Goal: Task Accomplishment & Management: Manage account settings

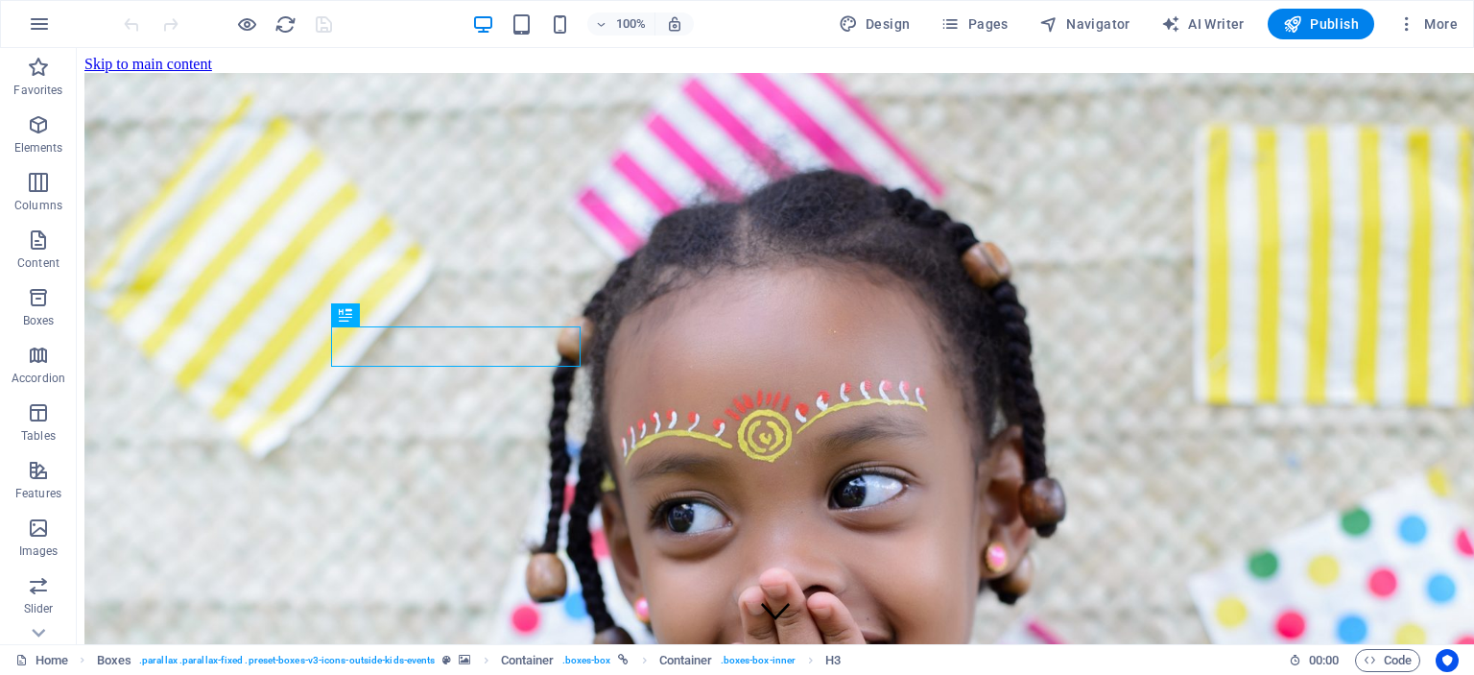
scroll to position [518, 0]
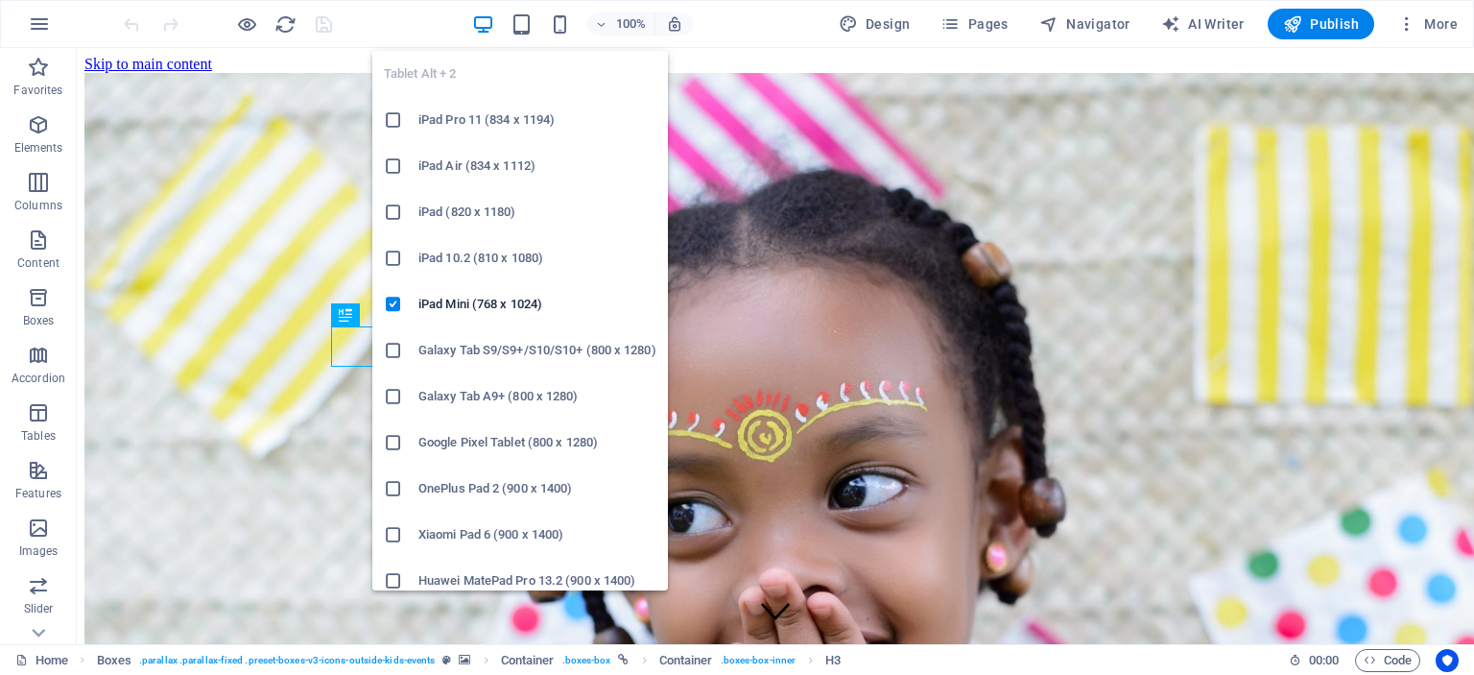
scroll to position [518, 0]
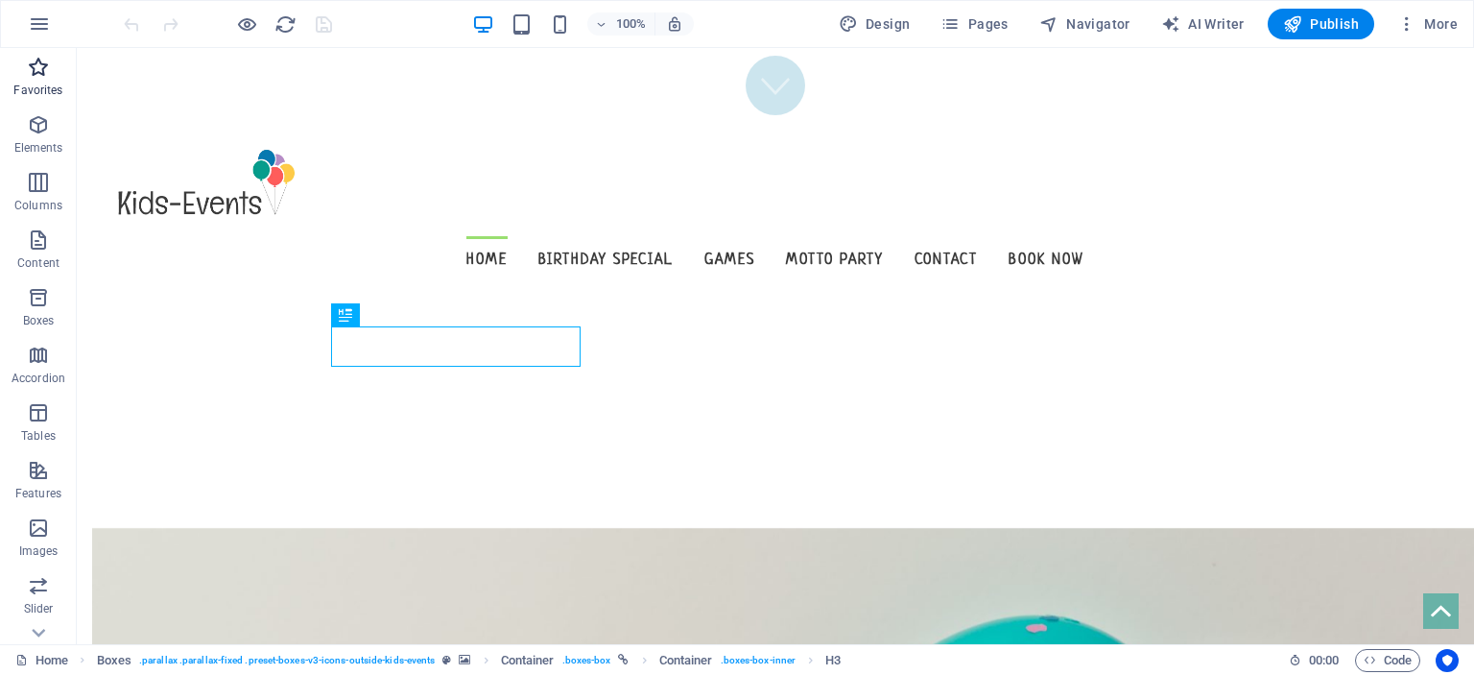
click at [46, 84] on p "Favorites" at bounding box center [37, 90] width 49 height 15
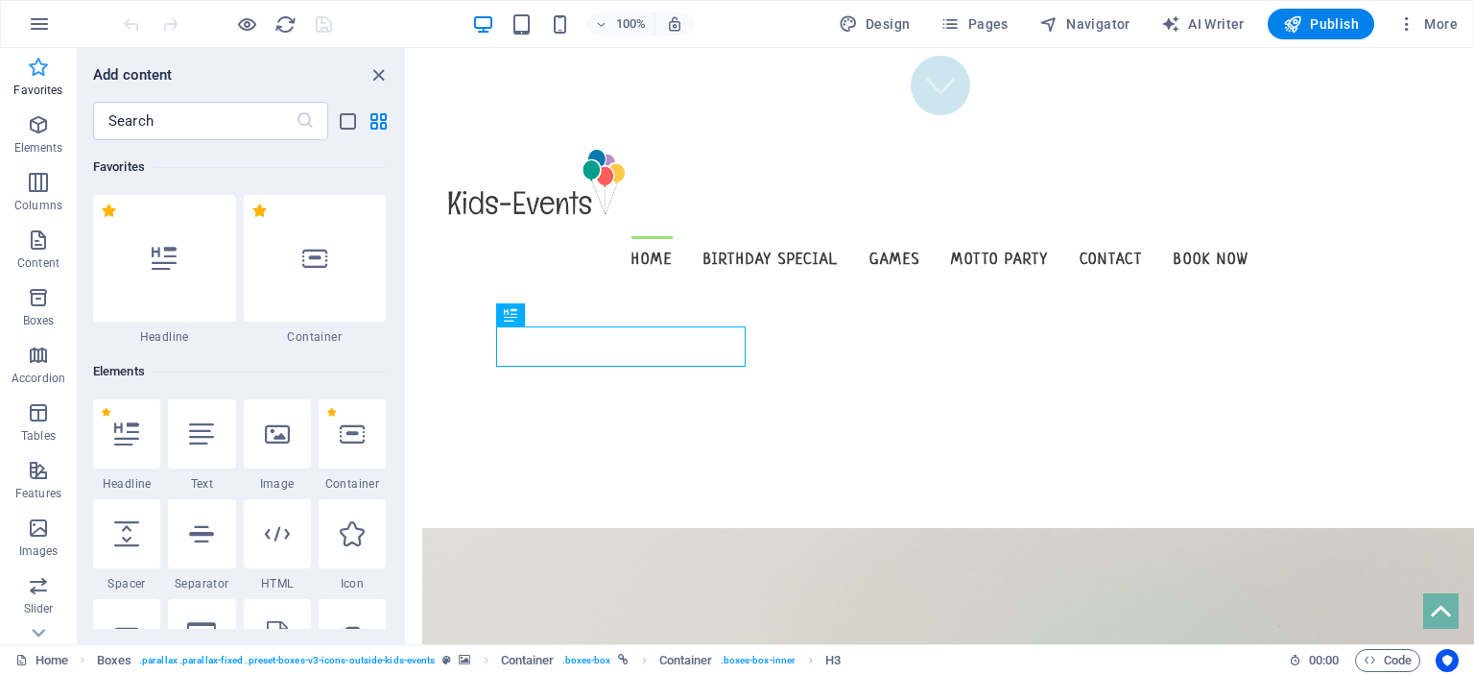
click at [46, 84] on p "Favorites" at bounding box center [37, 90] width 49 height 15
click at [37, 17] on icon "button" at bounding box center [39, 23] width 23 height 23
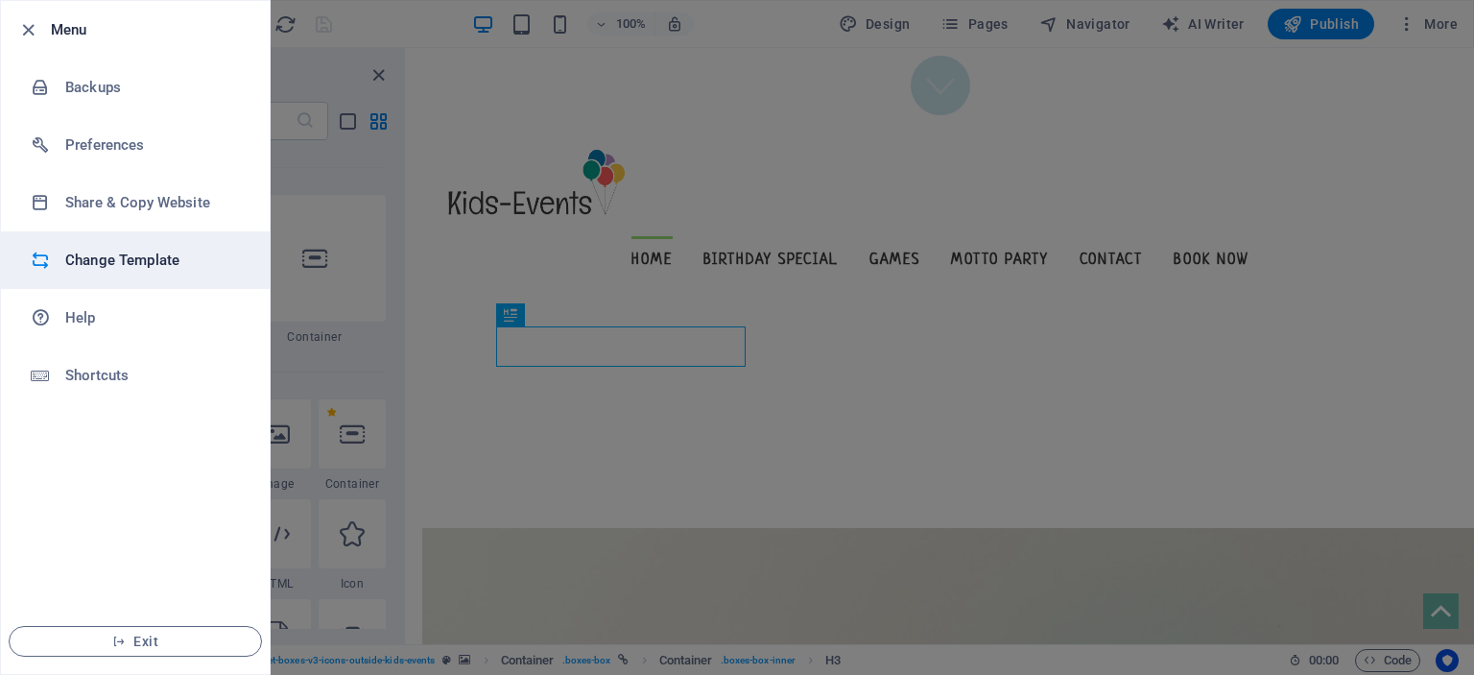
click at [134, 259] on h6 "Change Template" at bounding box center [154, 260] width 178 height 23
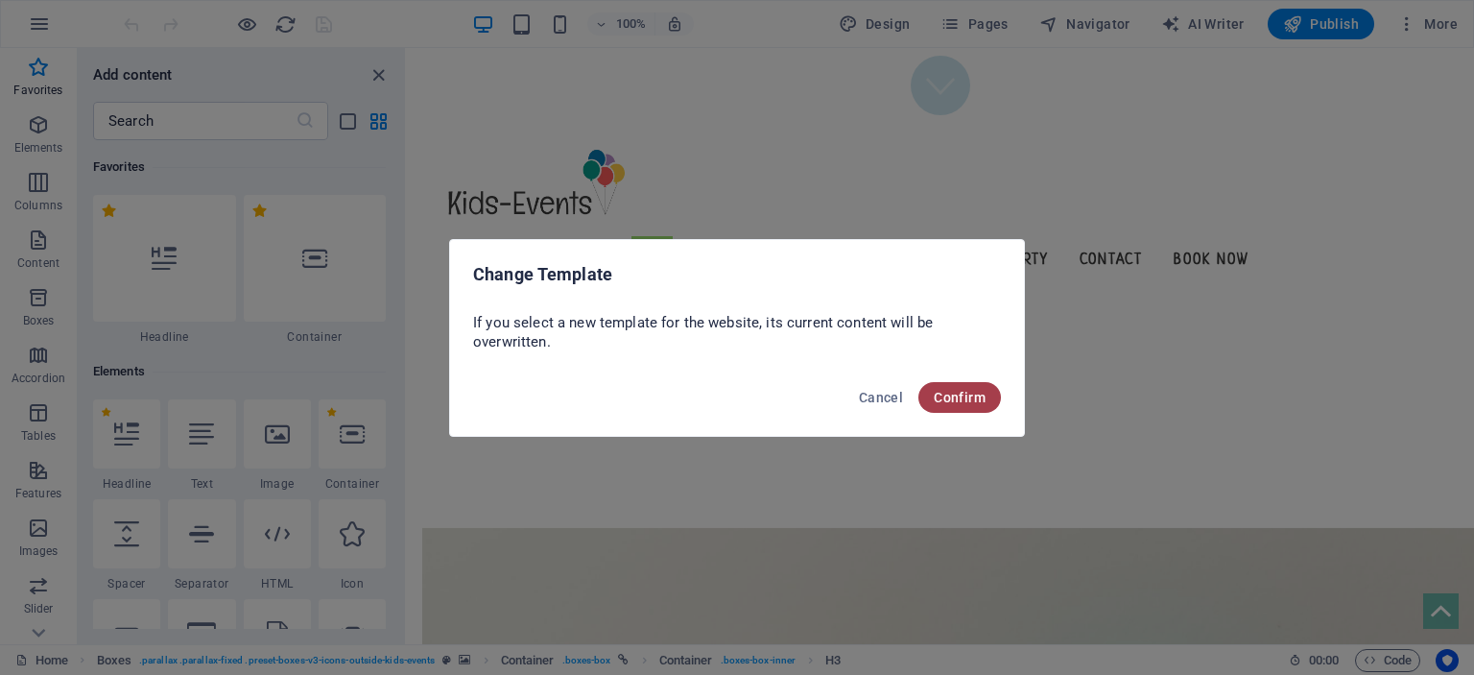
click at [944, 402] on span "Confirm" at bounding box center [960, 397] width 52 height 15
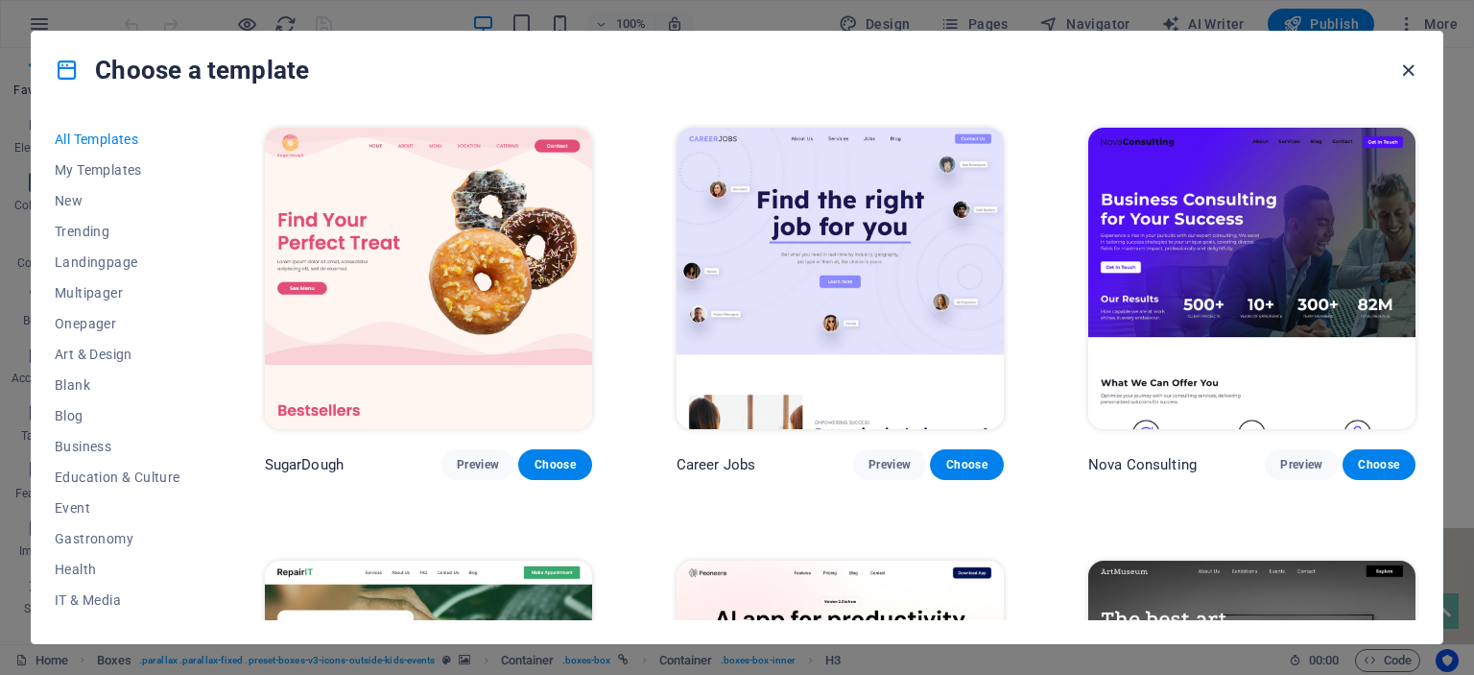
click at [1412, 69] on icon "button" at bounding box center [1409, 71] width 22 height 22
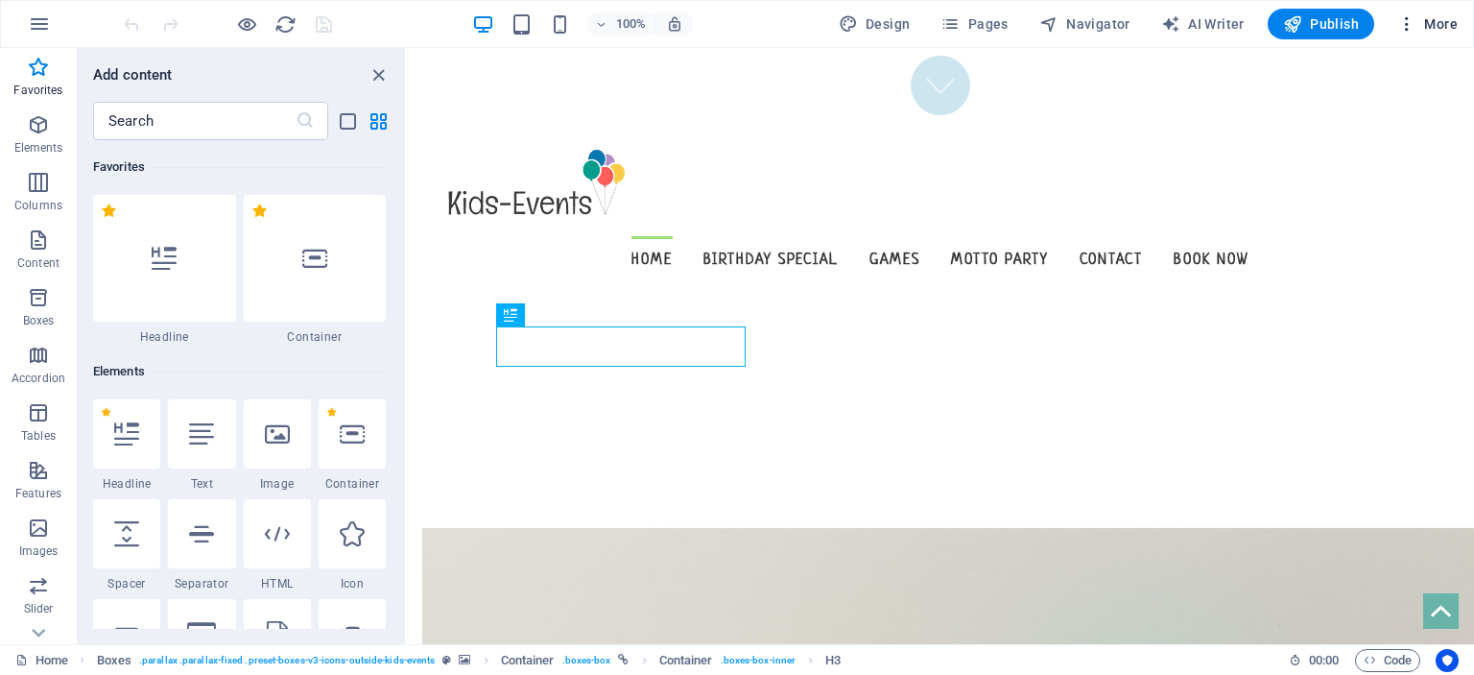
click at [1431, 17] on span "More" at bounding box center [1428, 23] width 60 height 19
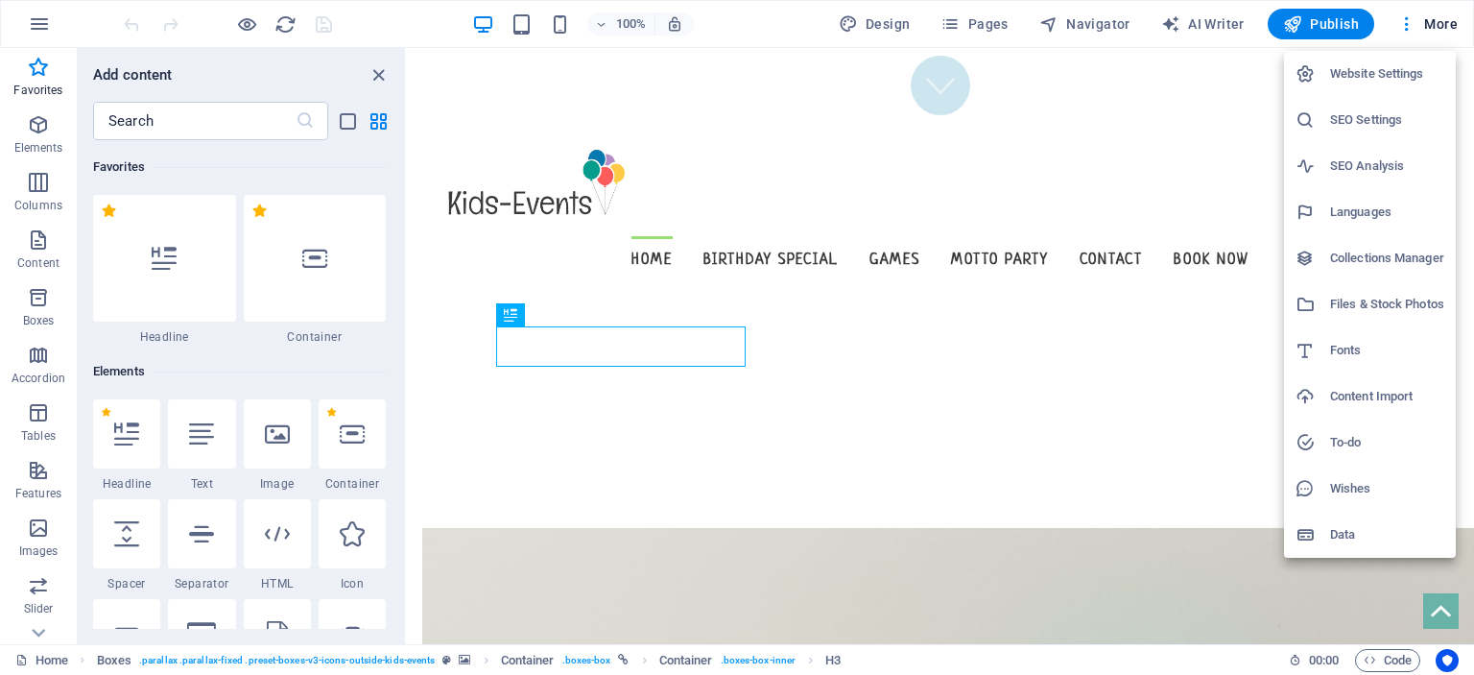
click at [976, 166] on div at bounding box center [737, 337] width 1474 height 675
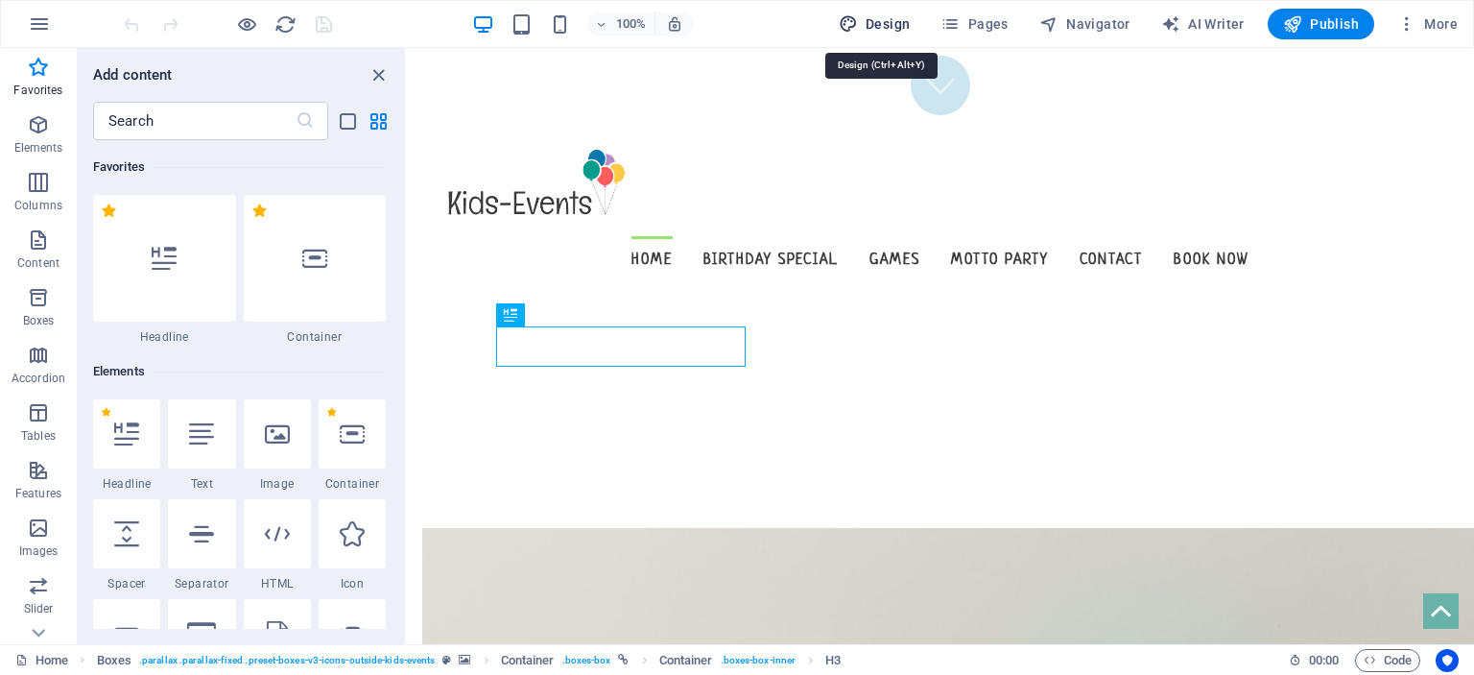
click at [883, 18] on span "Design" at bounding box center [875, 23] width 72 height 19
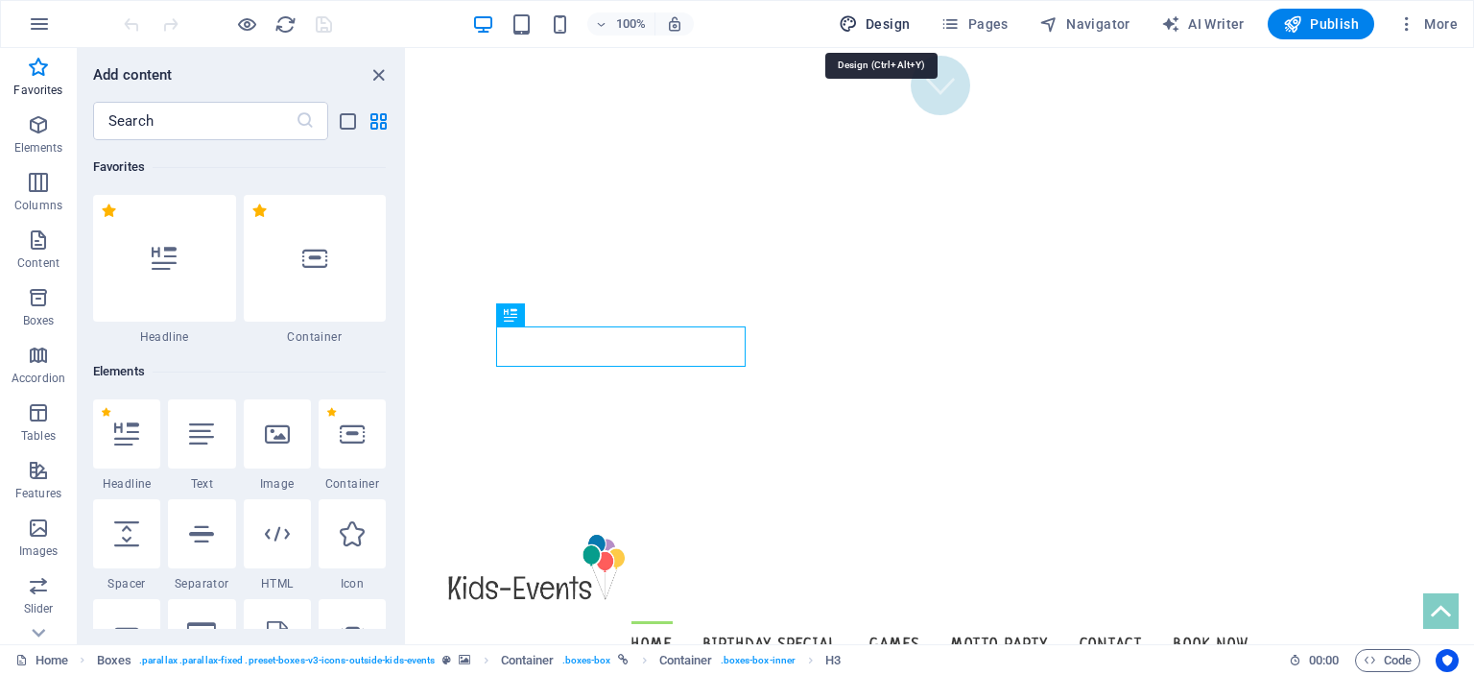
select select "px"
select select "300"
select select "px"
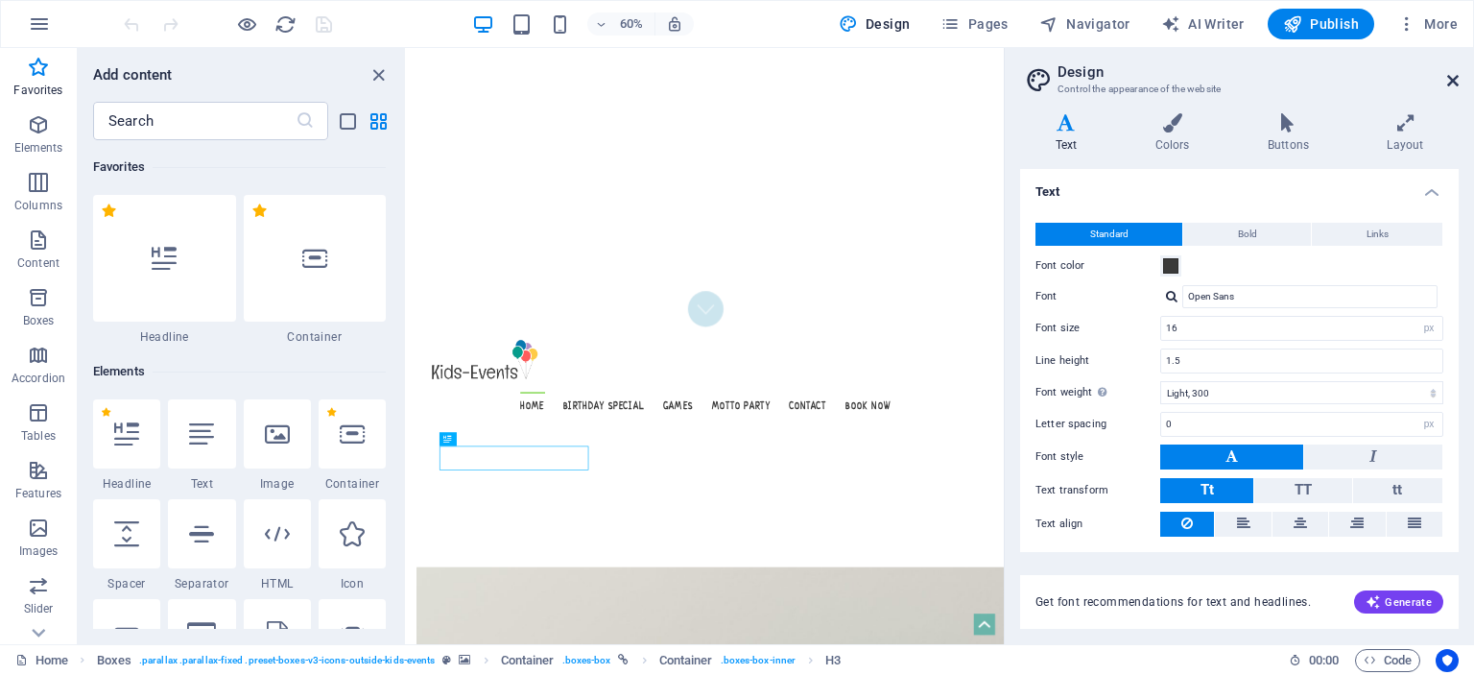
click at [1458, 85] on icon at bounding box center [1454, 80] width 12 height 15
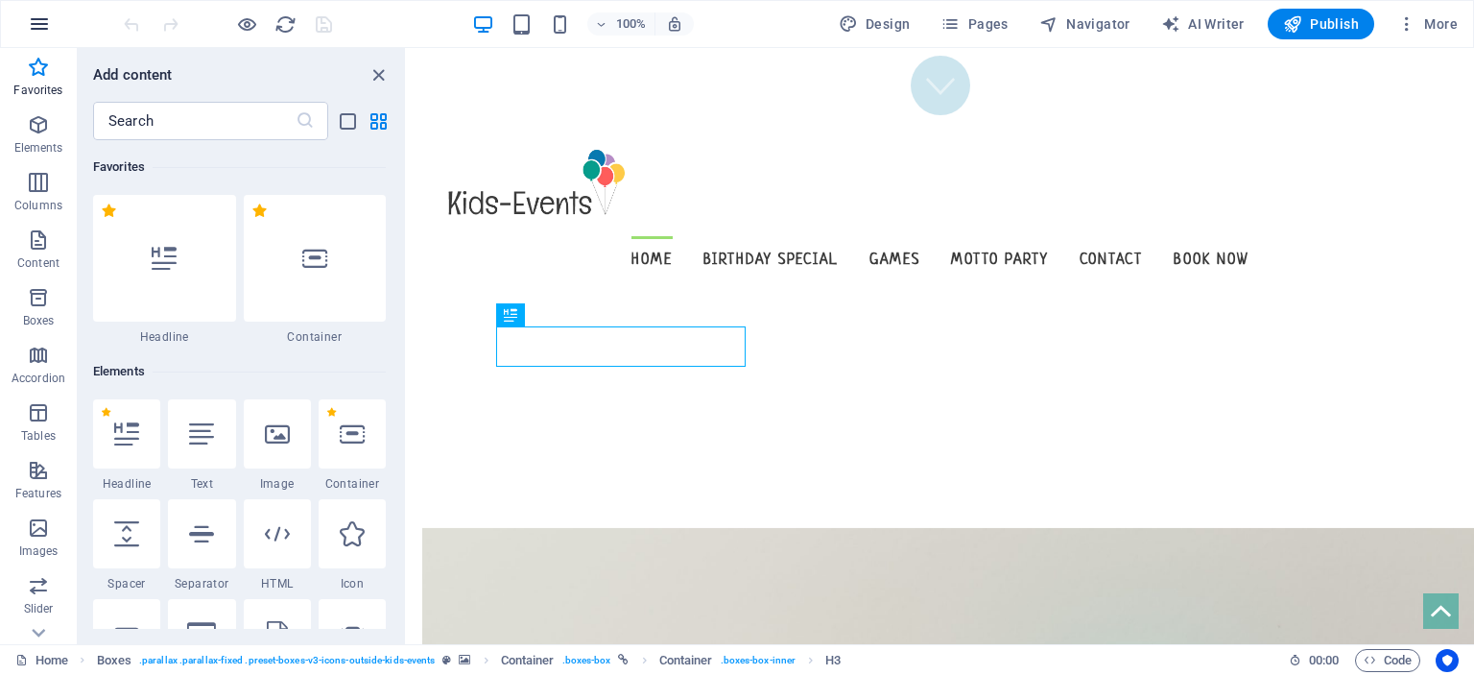
click at [46, 26] on icon "button" at bounding box center [39, 23] width 23 height 23
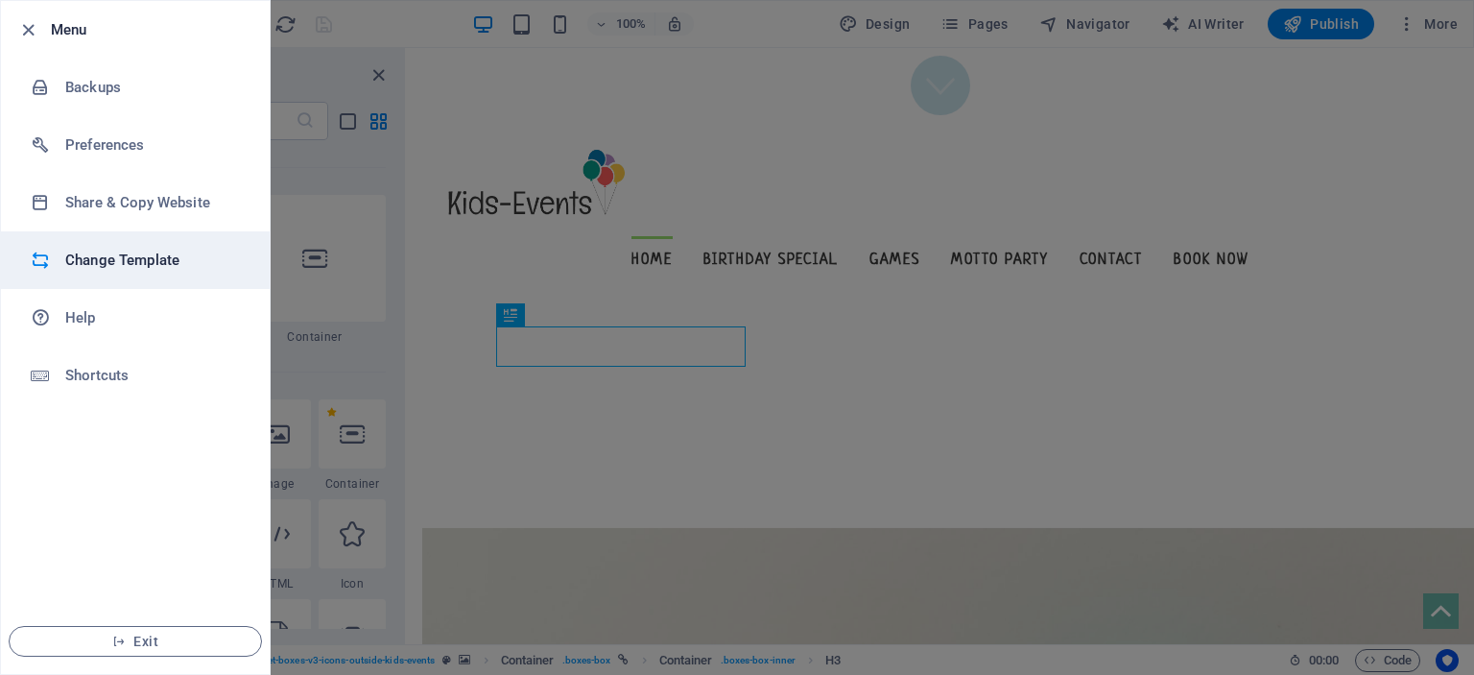
click at [113, 251] on h6 "Change Template" at bounding box center [154, 260] width 178 height 23
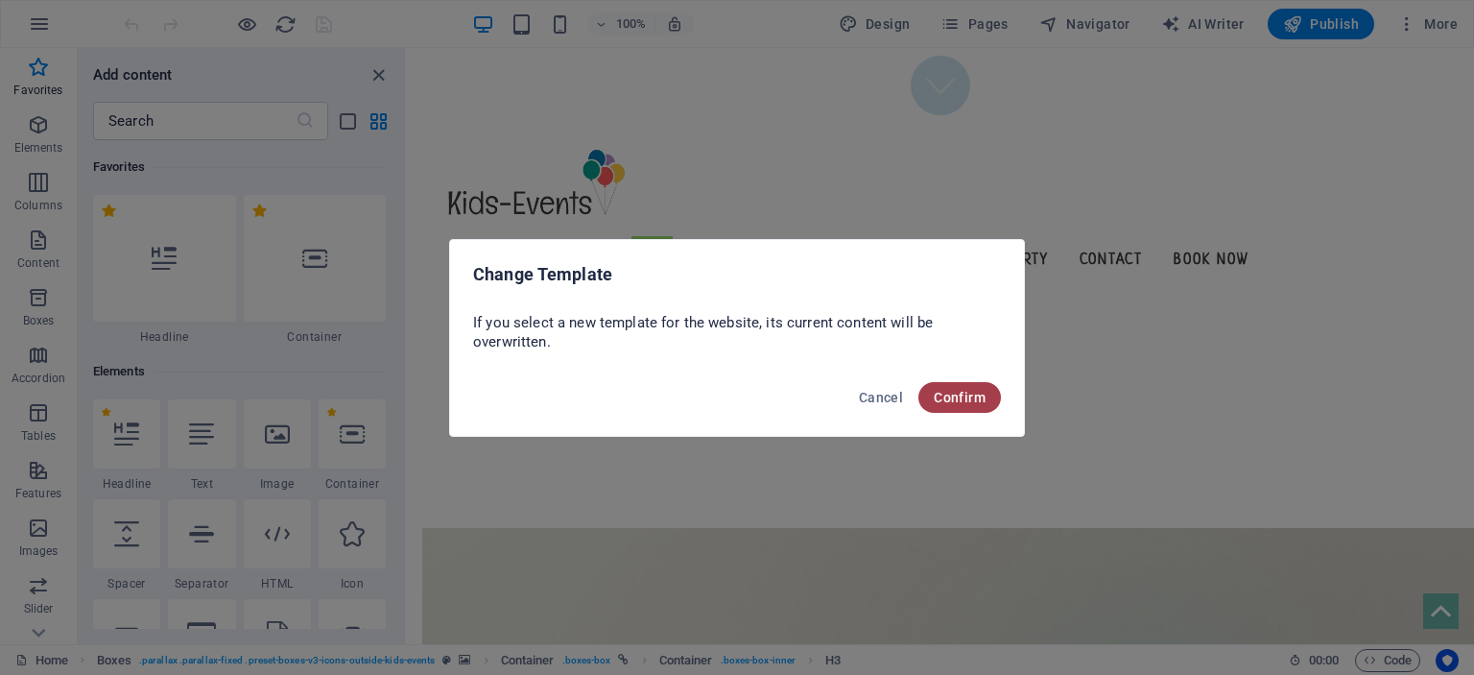
click at [960, 395] on span "Confirm" at bounding box center [960, 397] width 52 height 15
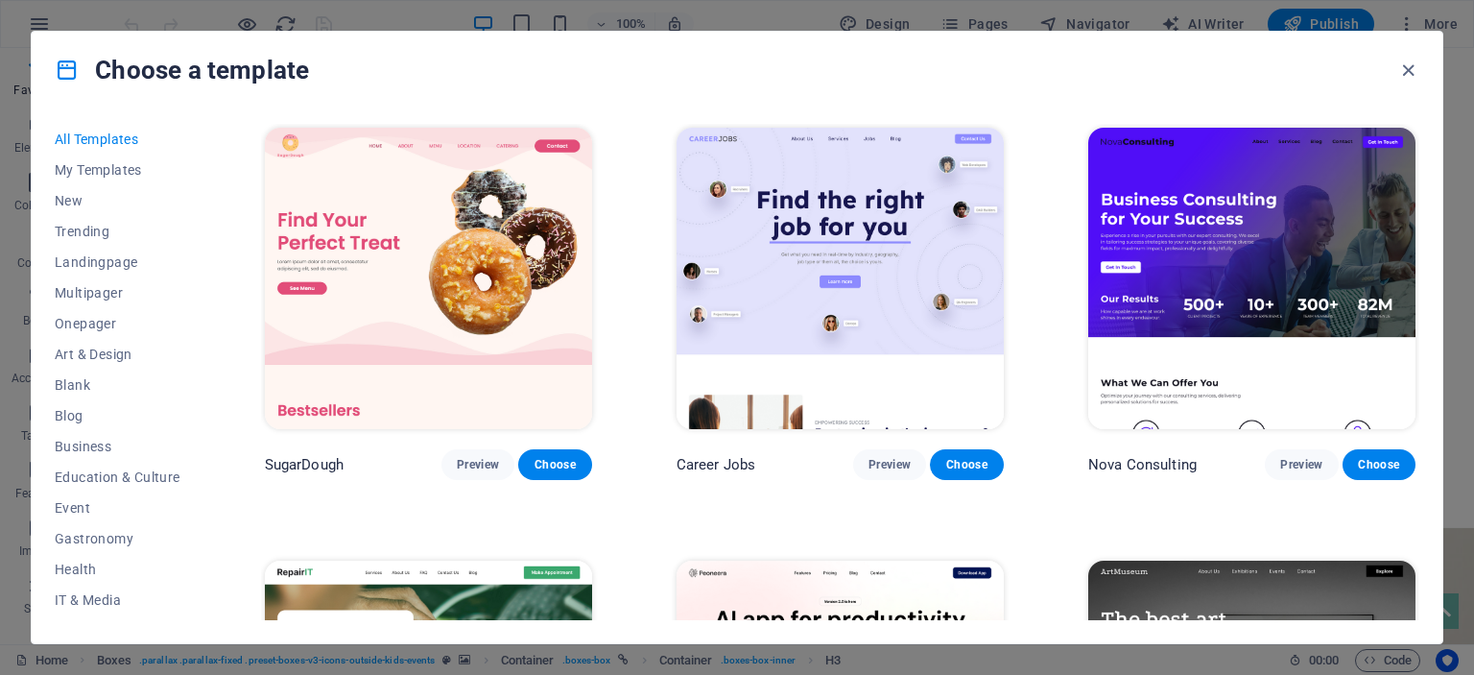
click at [100, 136] on span "All Templates" at bounding box center [118, 139] width 126 height 15
click at [100, 176] on span "My Templates" at bounding box center [118, 169] width 126 height 15
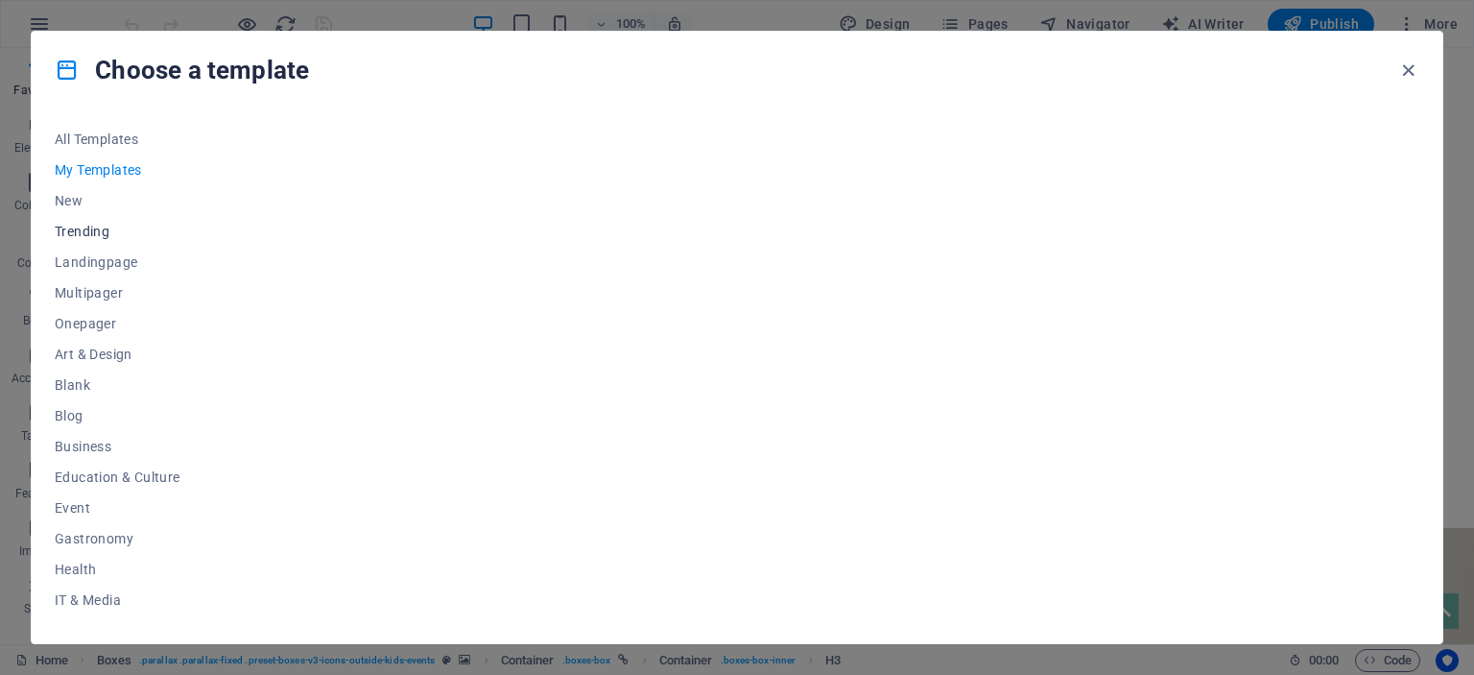
click at [100, 235] on span "Trending" at bounding box center [118, 231] width 126 height 15
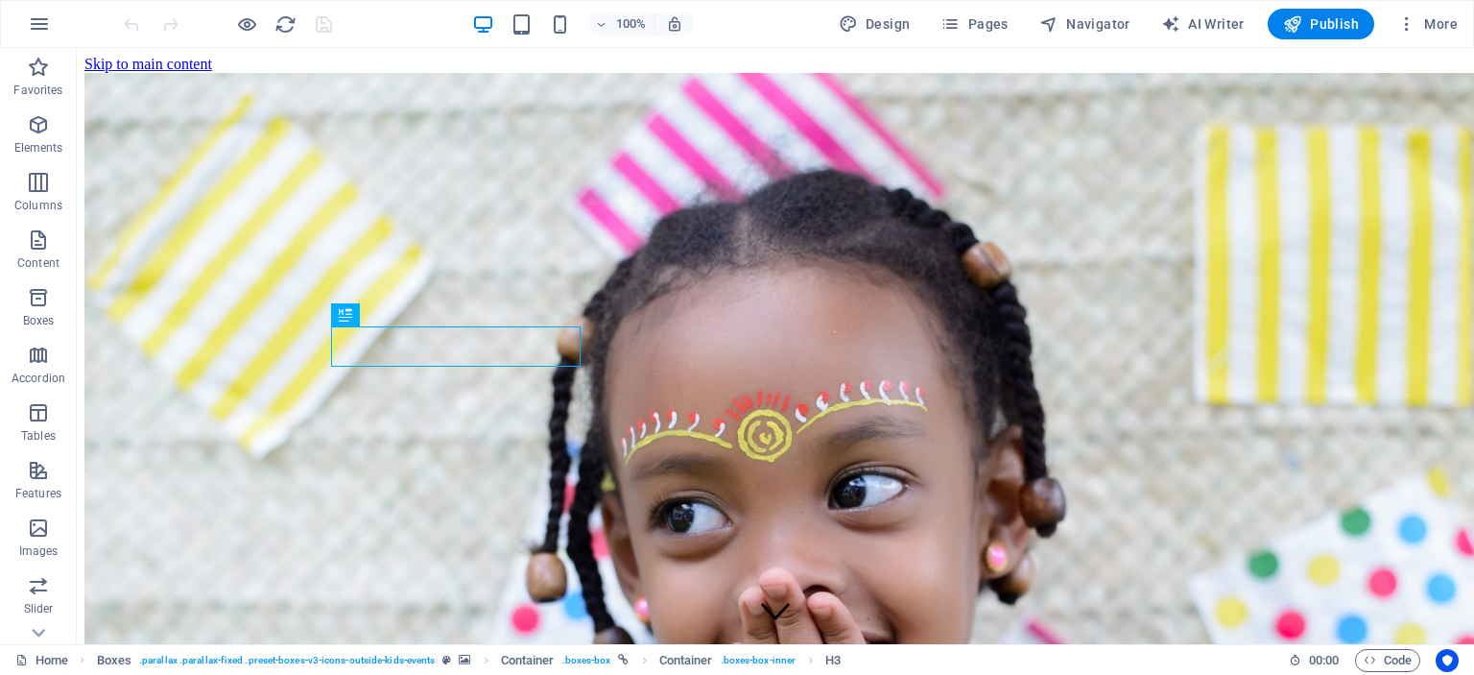
scroll to position [518, 0]
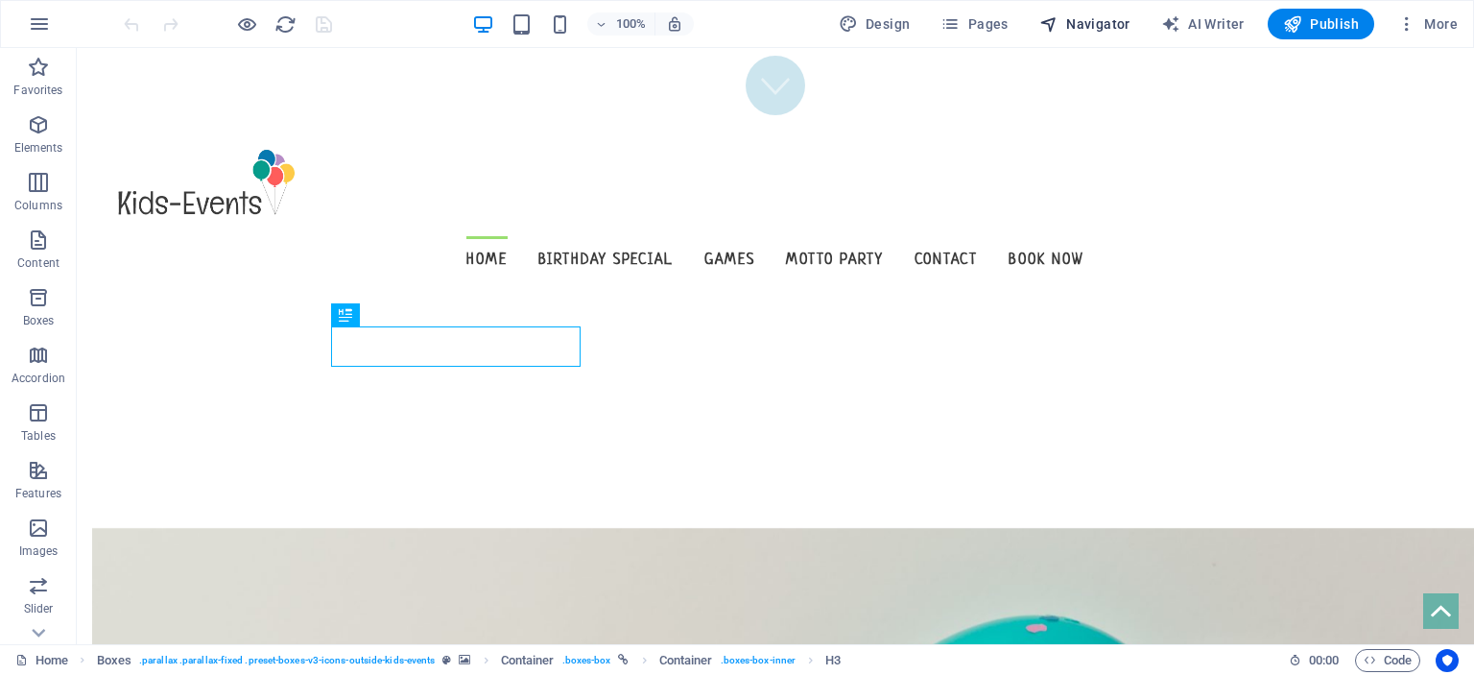
click at [1090, 17] on span "Navigator" at bounding box center [1085, 23] width 91 height 19
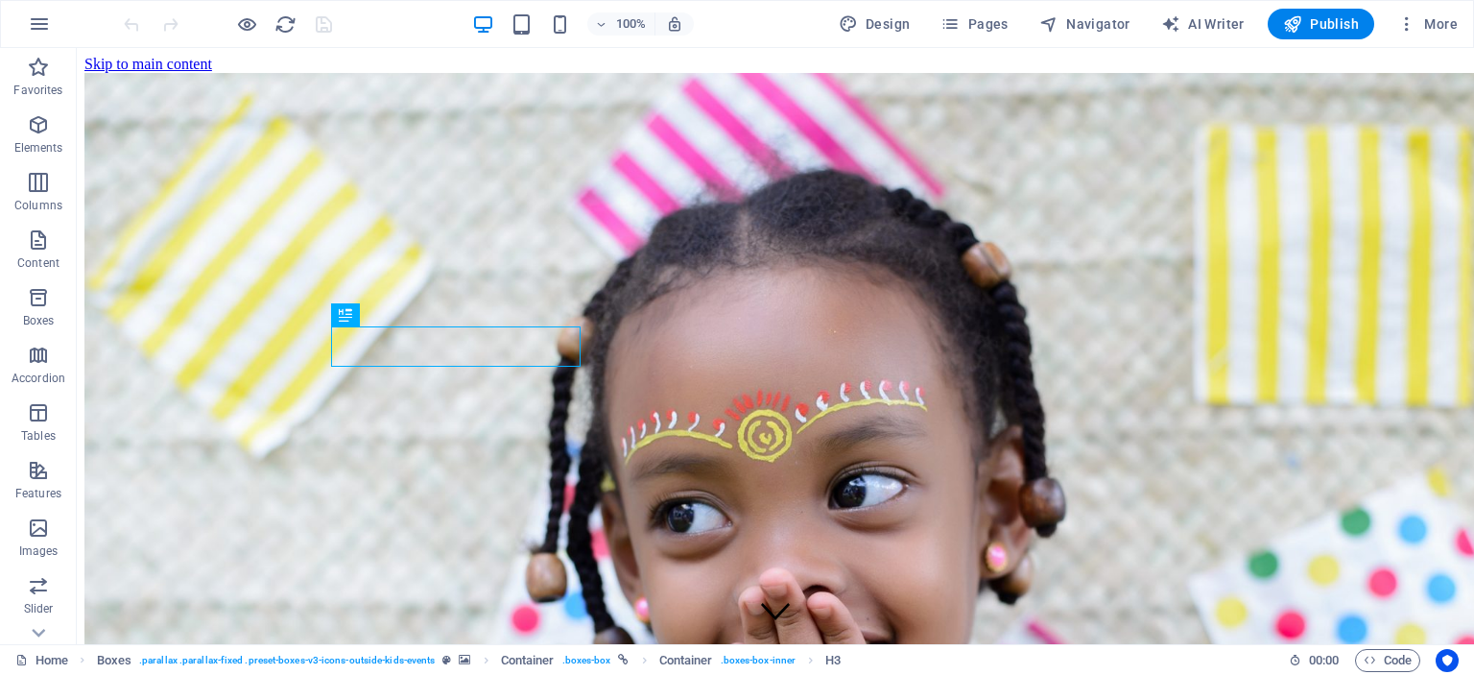
scroll to position [518, 0]
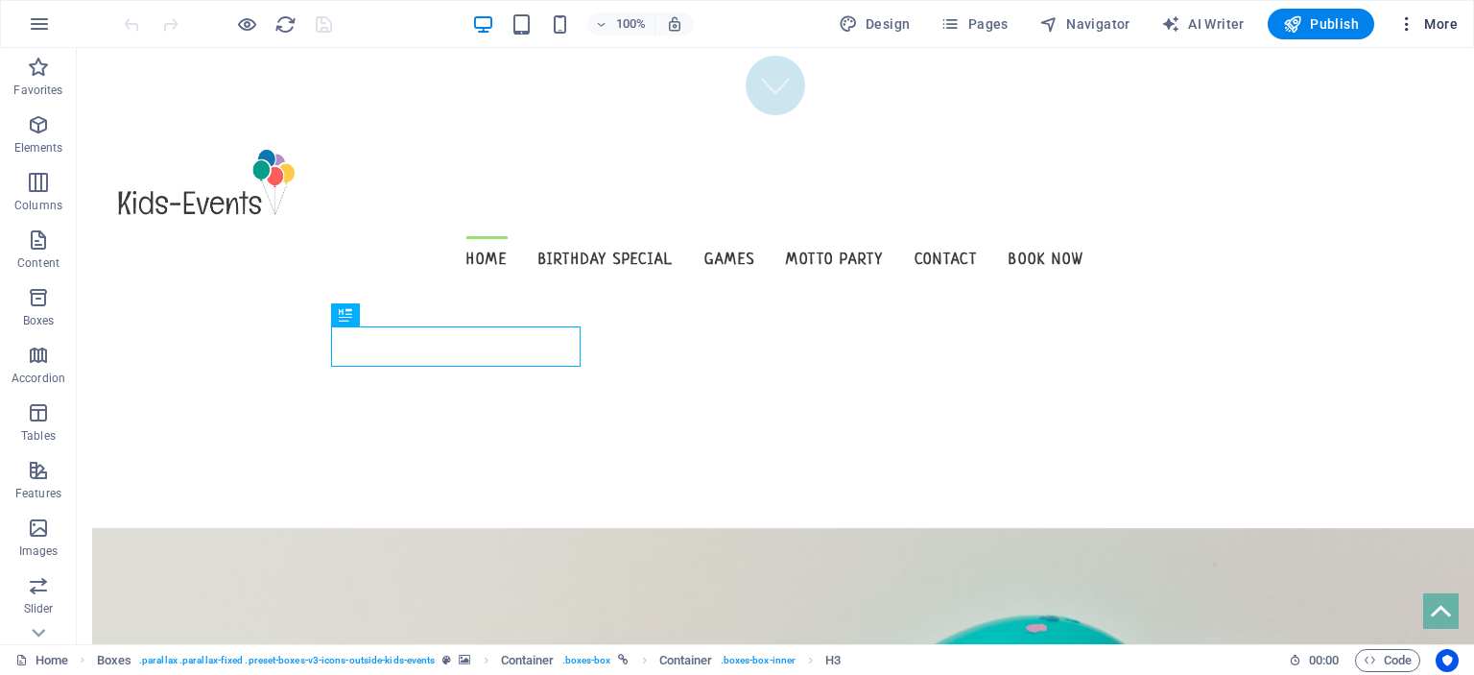
click at [1414, 24] on icon "button" at bounding box center [1407, 23] width 19 height 19
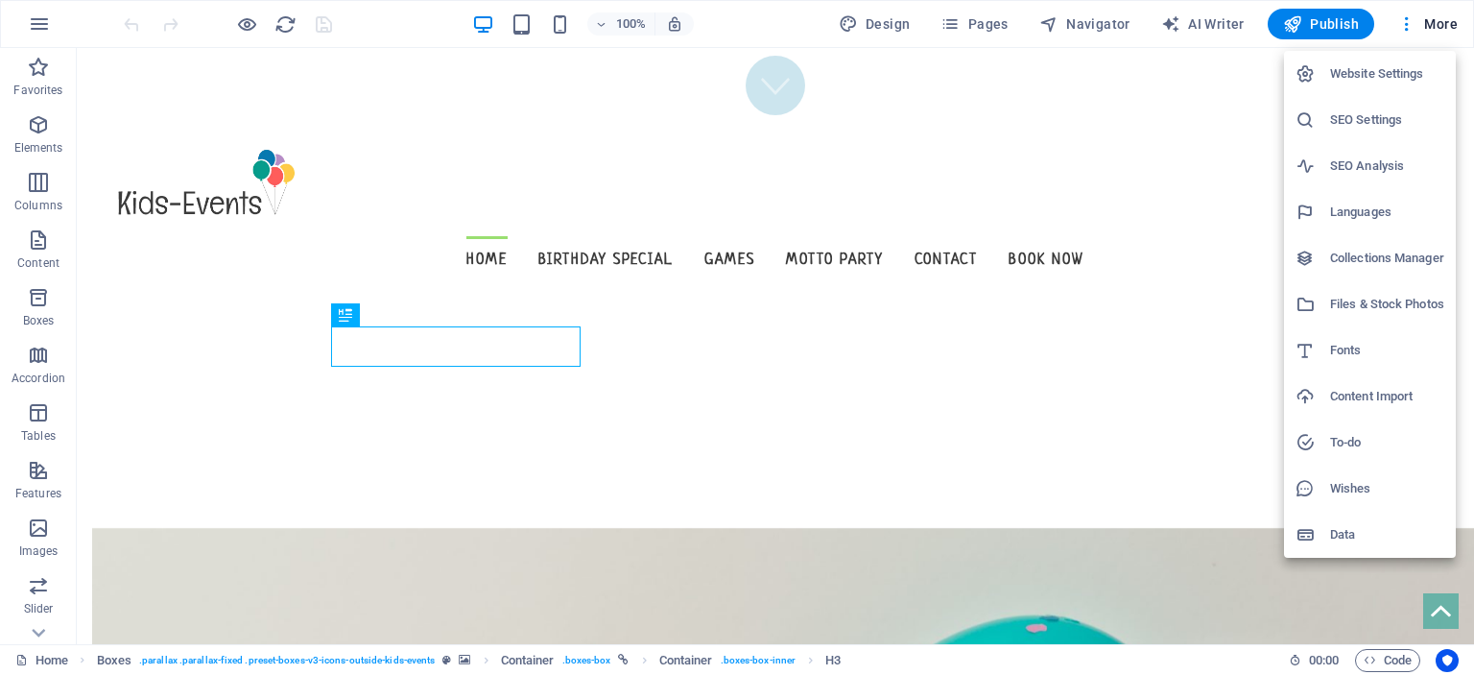
click at [1459, 18] on div at bounding box center [737, 337] width 1474 height 675
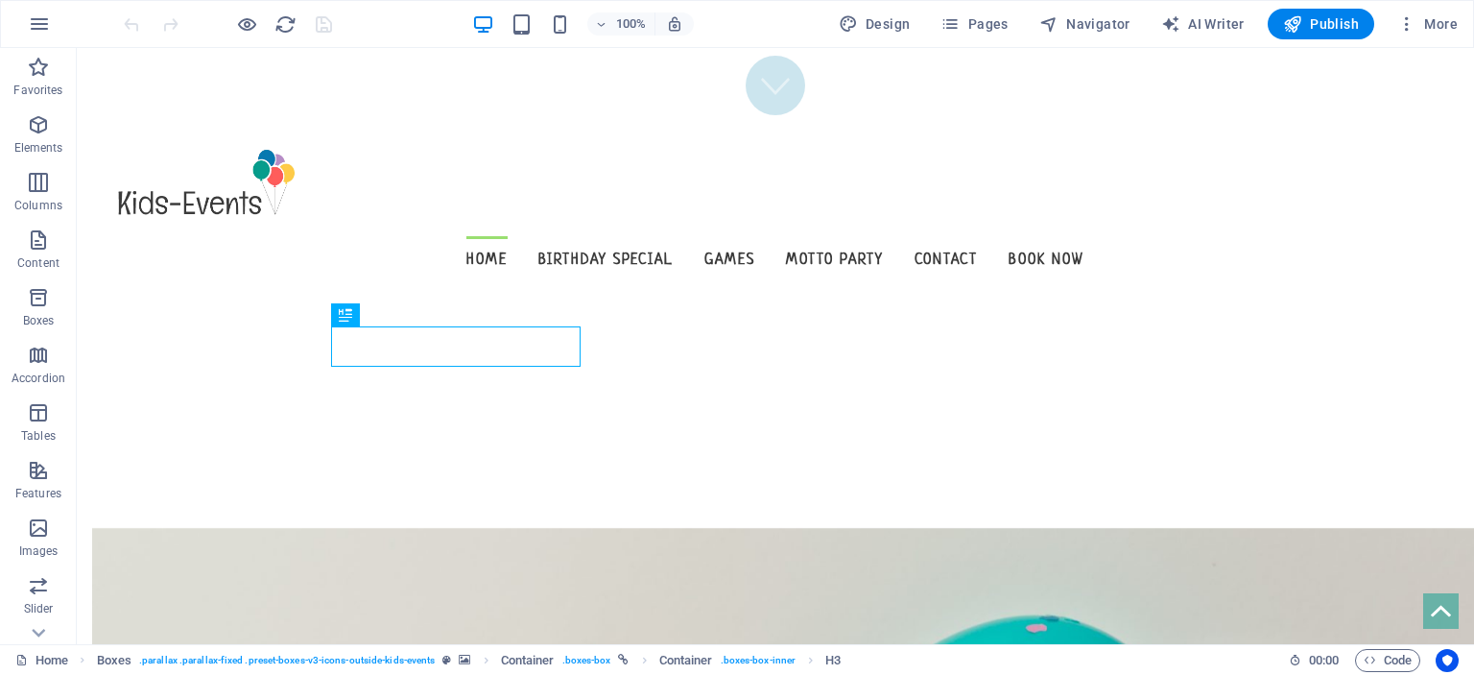
click at [1437, 23] on span "More" at bounding box center [1428, 23] width 60 height 19
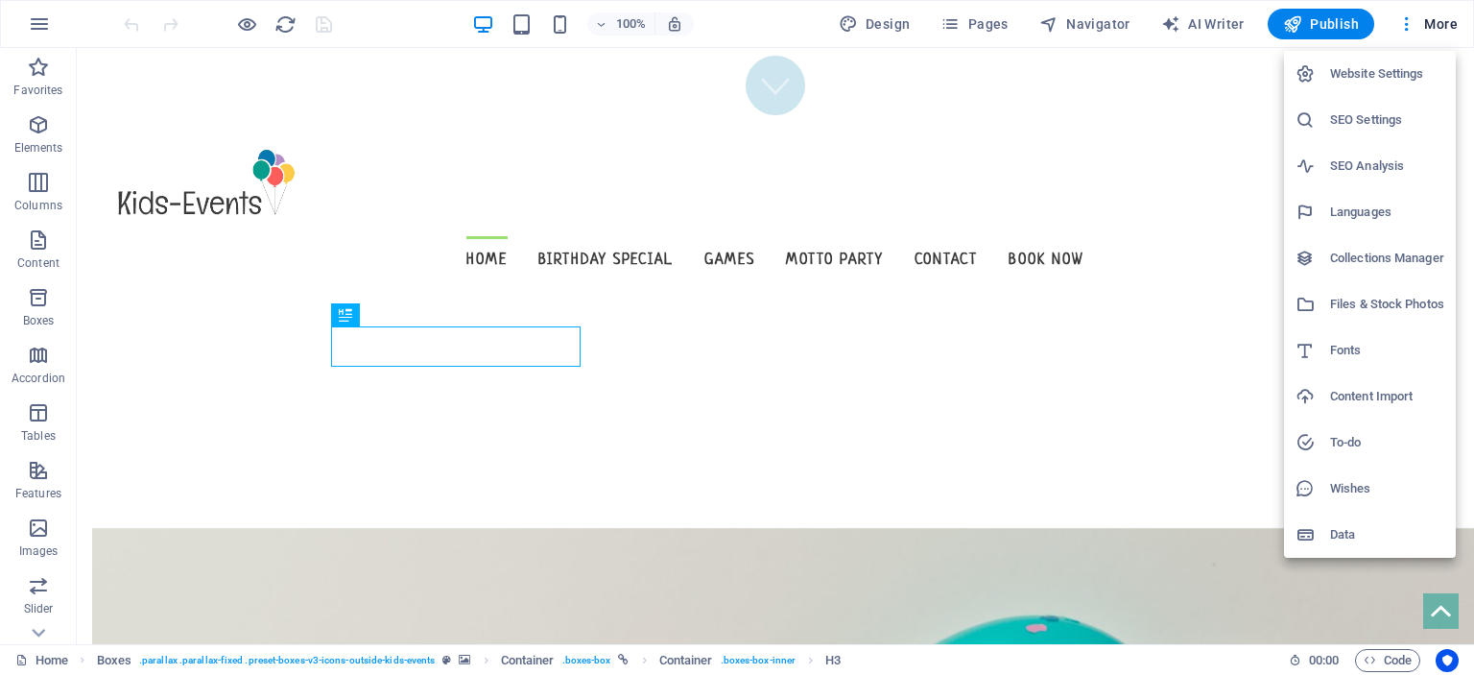
click at [1401, 30] on div at bounding box center [737, 337] width 1474 height 675
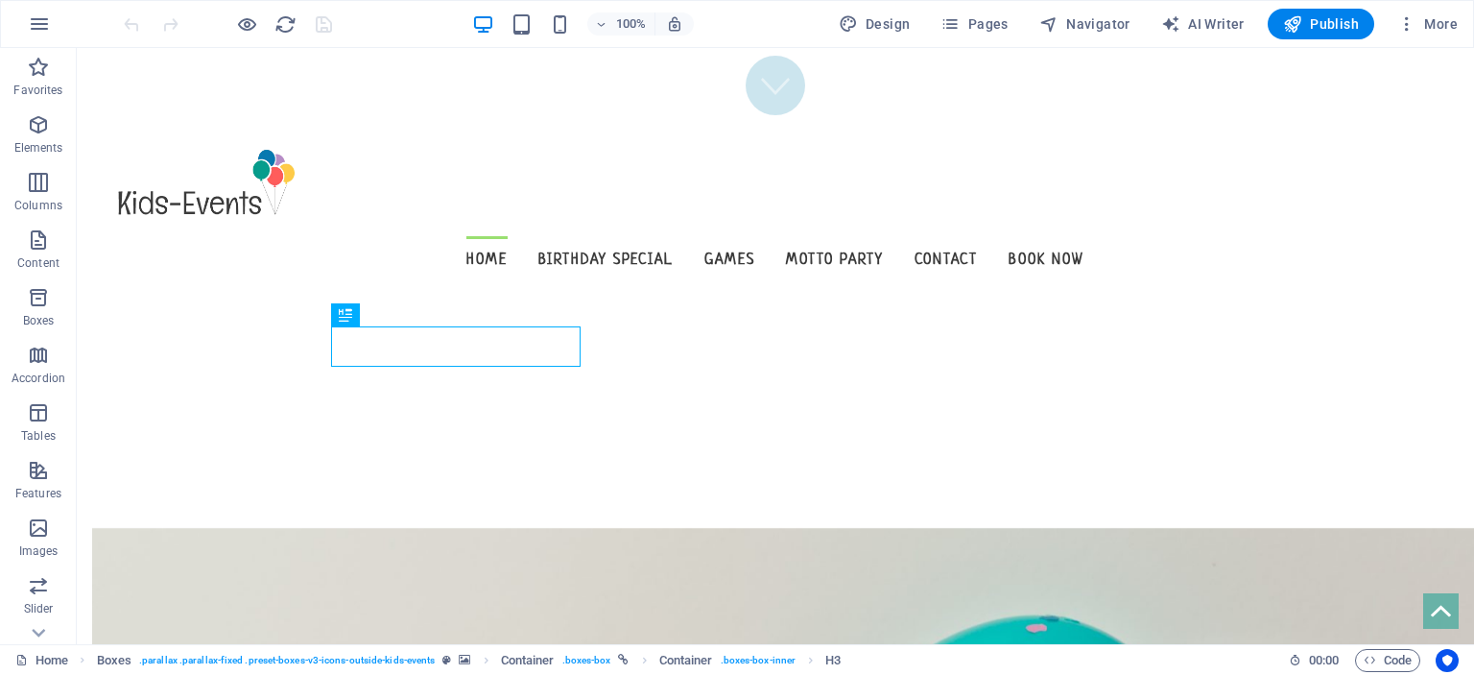
click at [1407, 23] on icon "button" at bounding box center [1407, 23] width 19 height 19
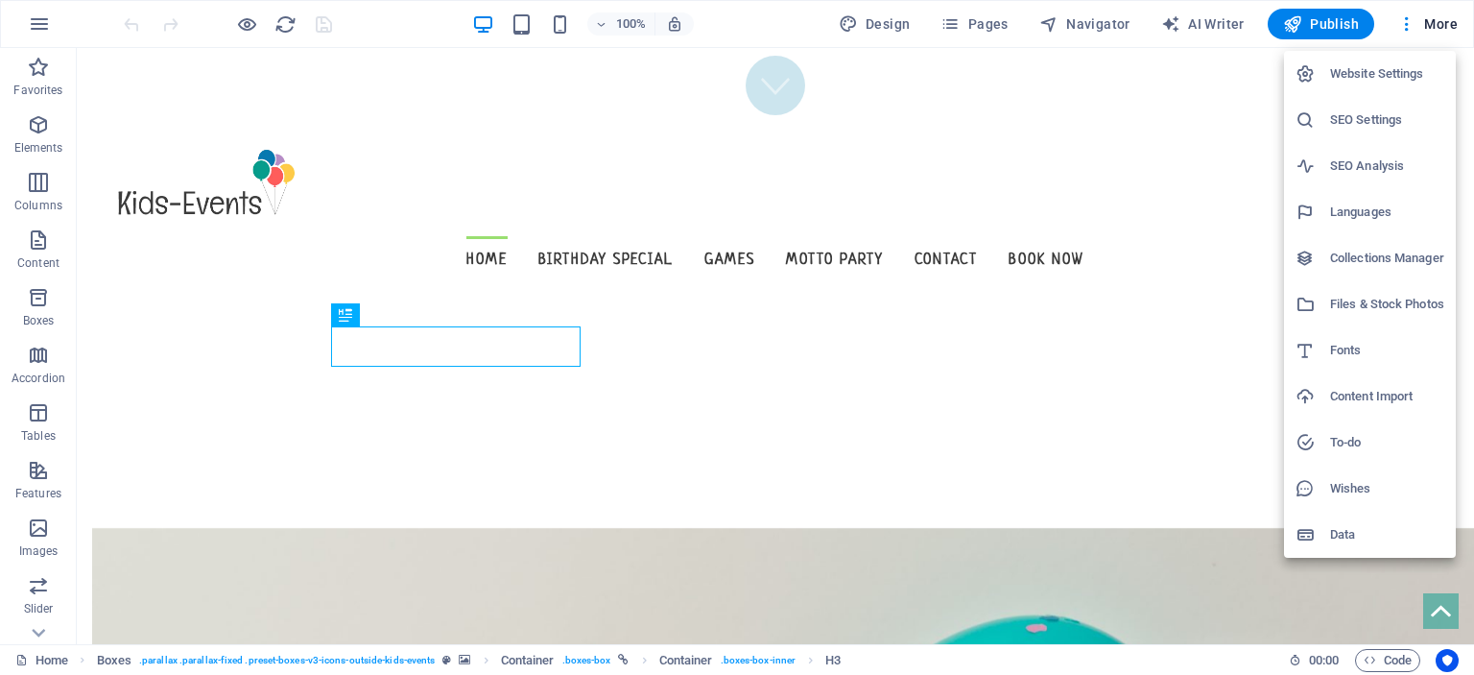
click at [242, 24] on div at bounding box center [737, 337] width 1474 height 675
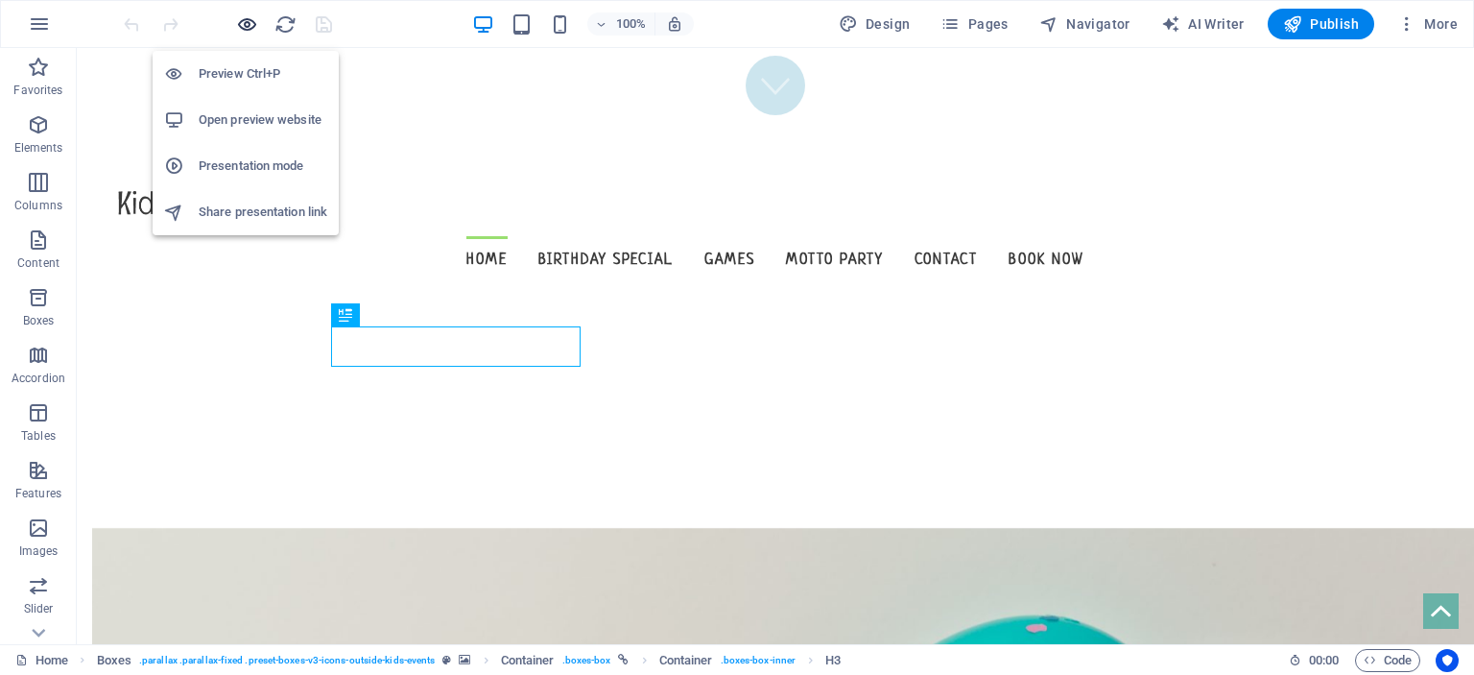
click at [255, 24] on icon "button" at bounding box center [247, 24] width 22 height 22
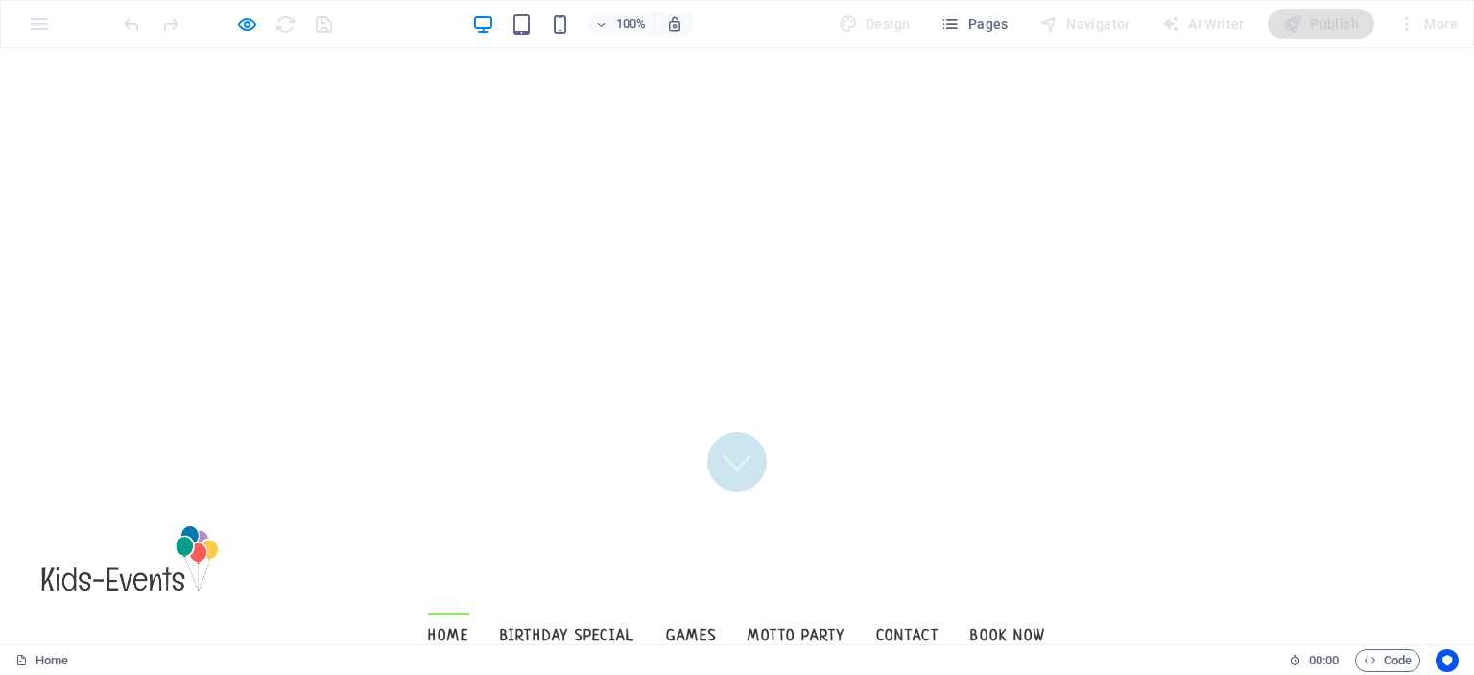
scroll to position [38, 0]
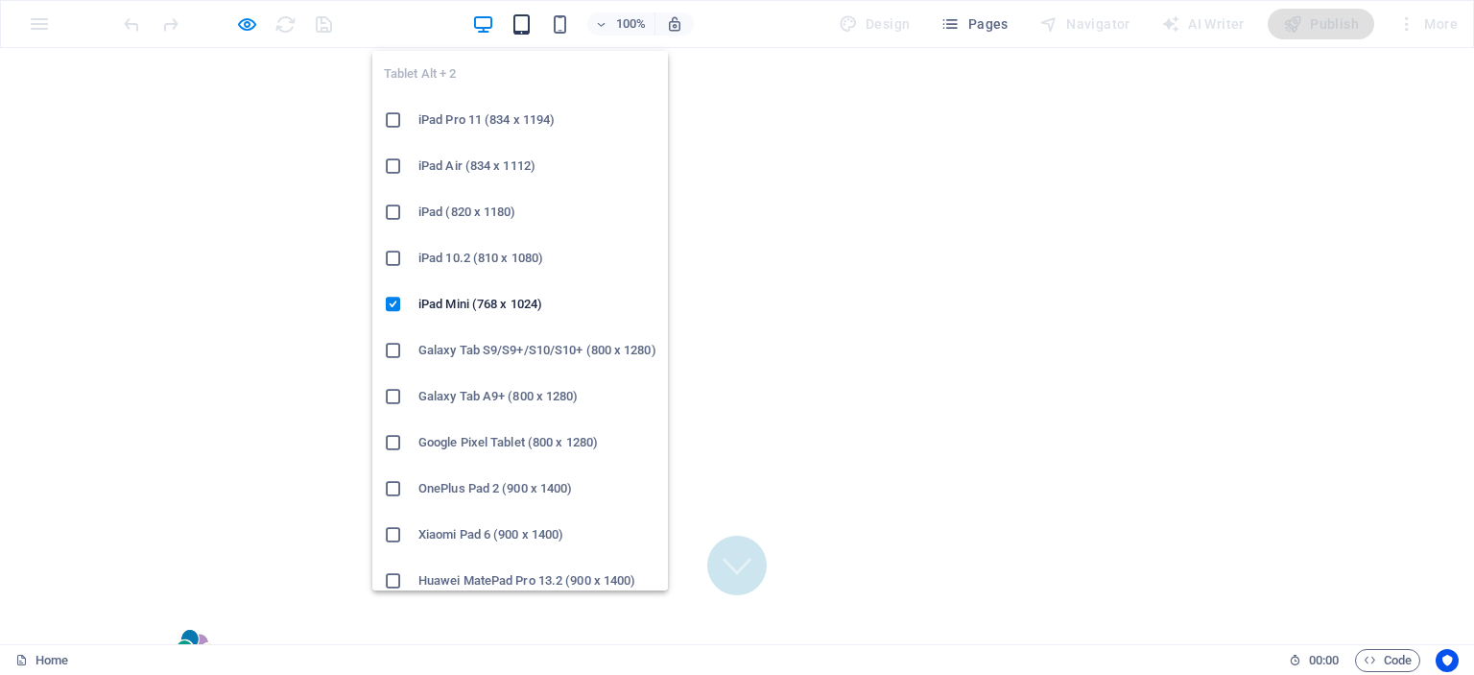
click at [514, 21] on icon "button" at bounding box center [522, 24] width 22 height 22
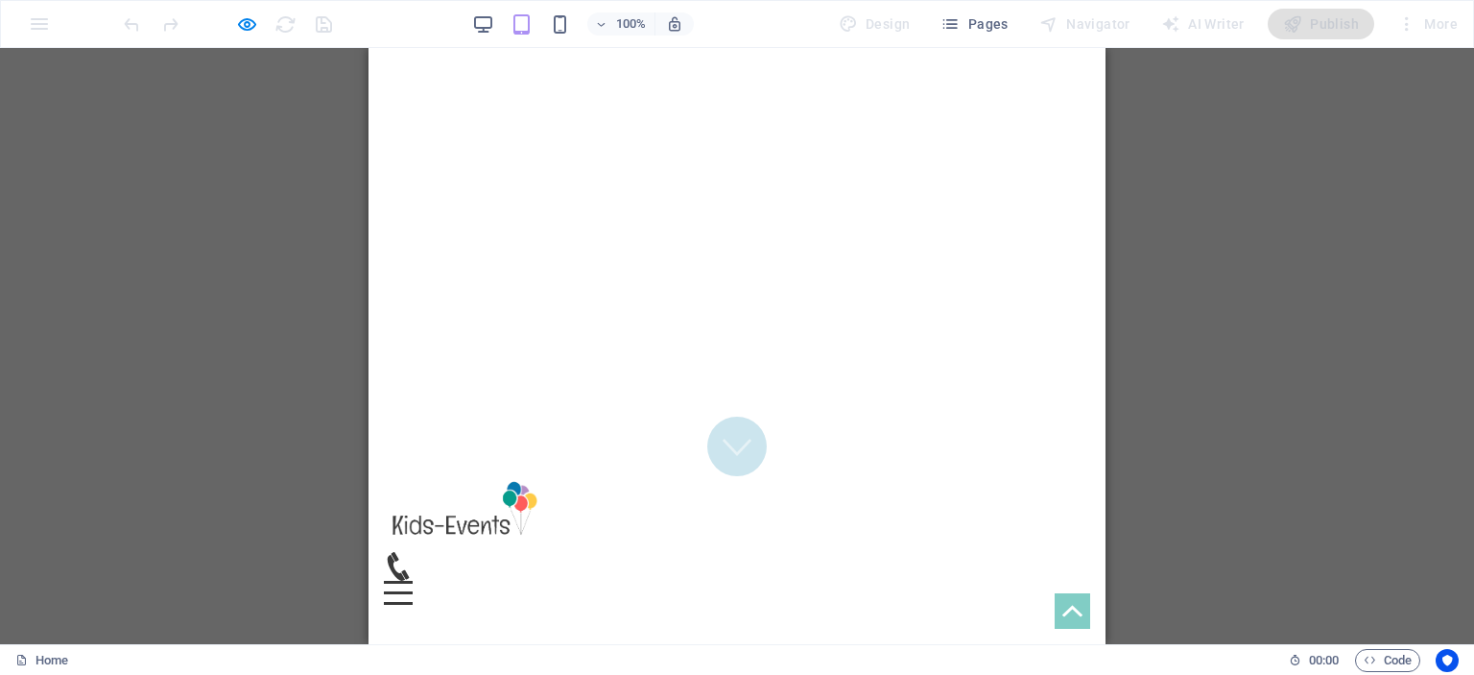
scroll to position [0, 0]
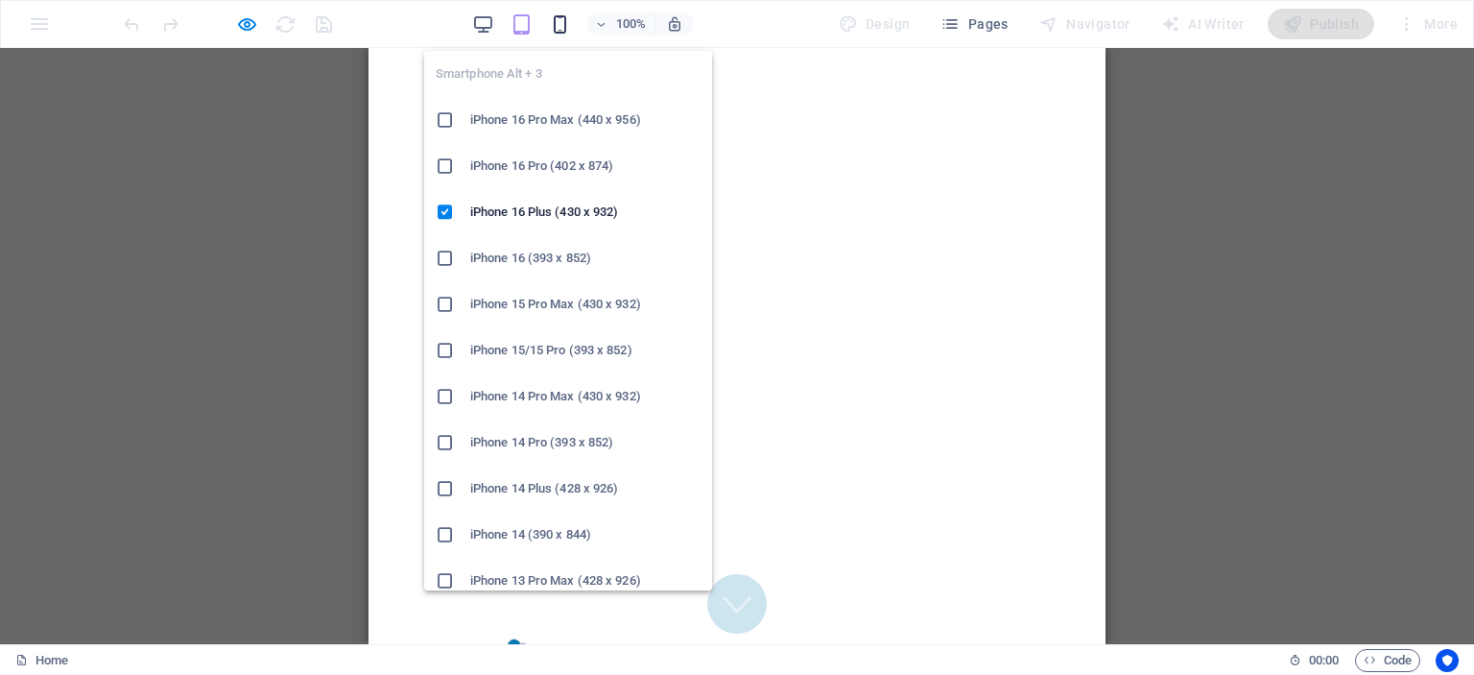
click at [566, 17] on icon "button" at bounding box center [560, 24] width 22 height 22
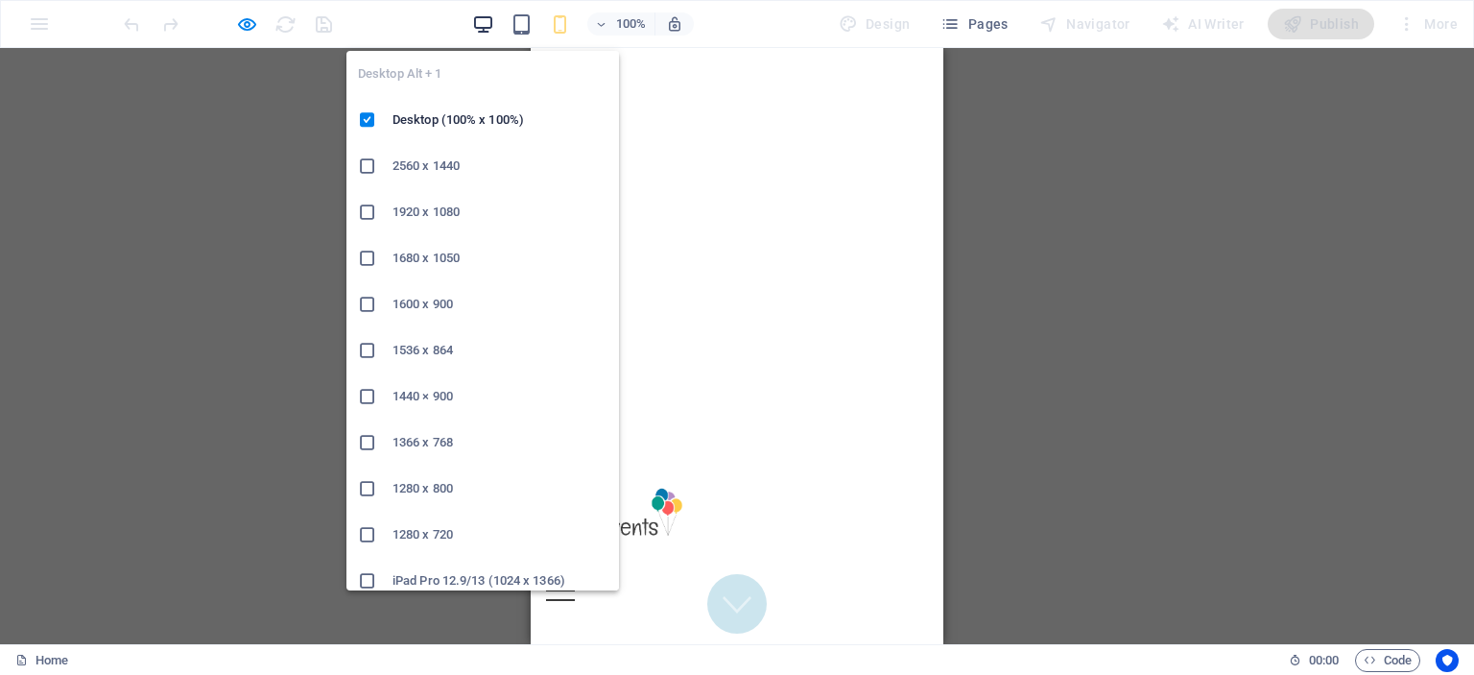
click at [486, 21] on icon "button" at bounding box center [483, 24] width 22 height 22
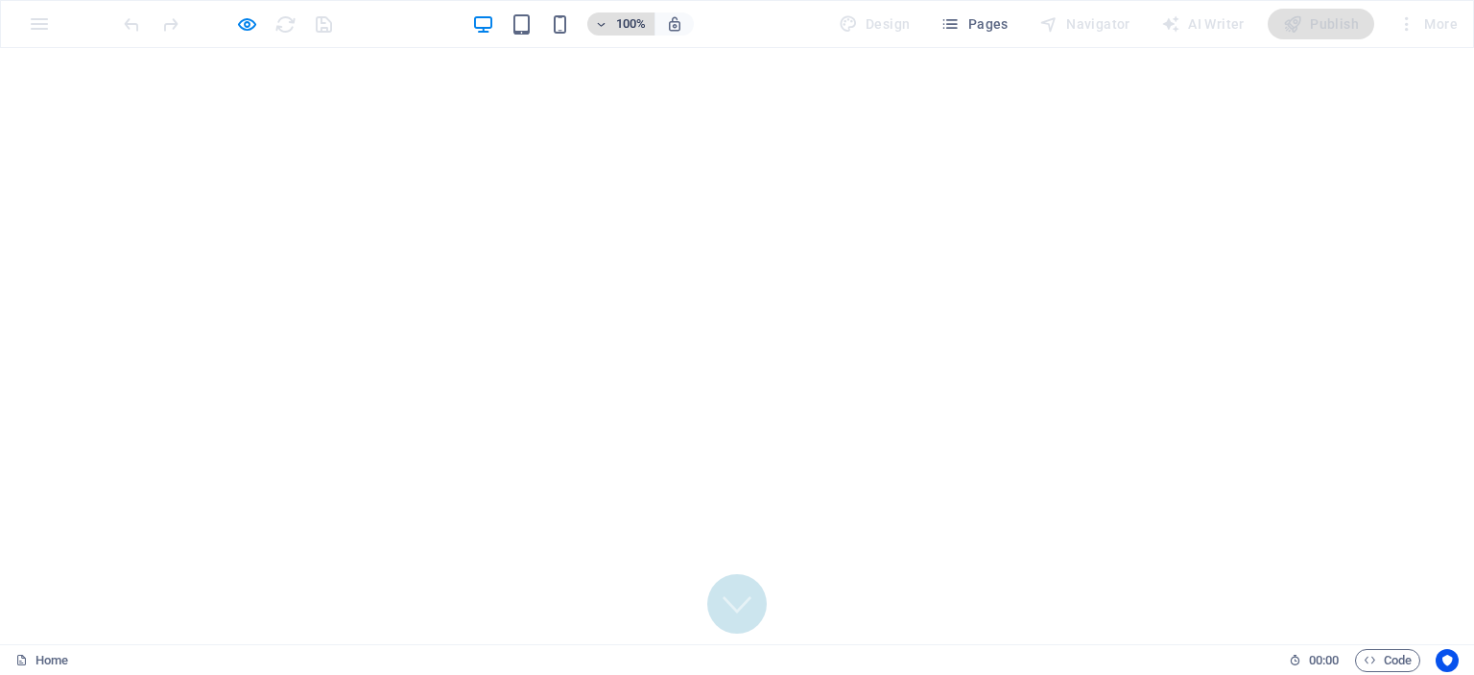
click at [615, 34] on span "100%" at bounding box center [621, 23] width 52 height 23
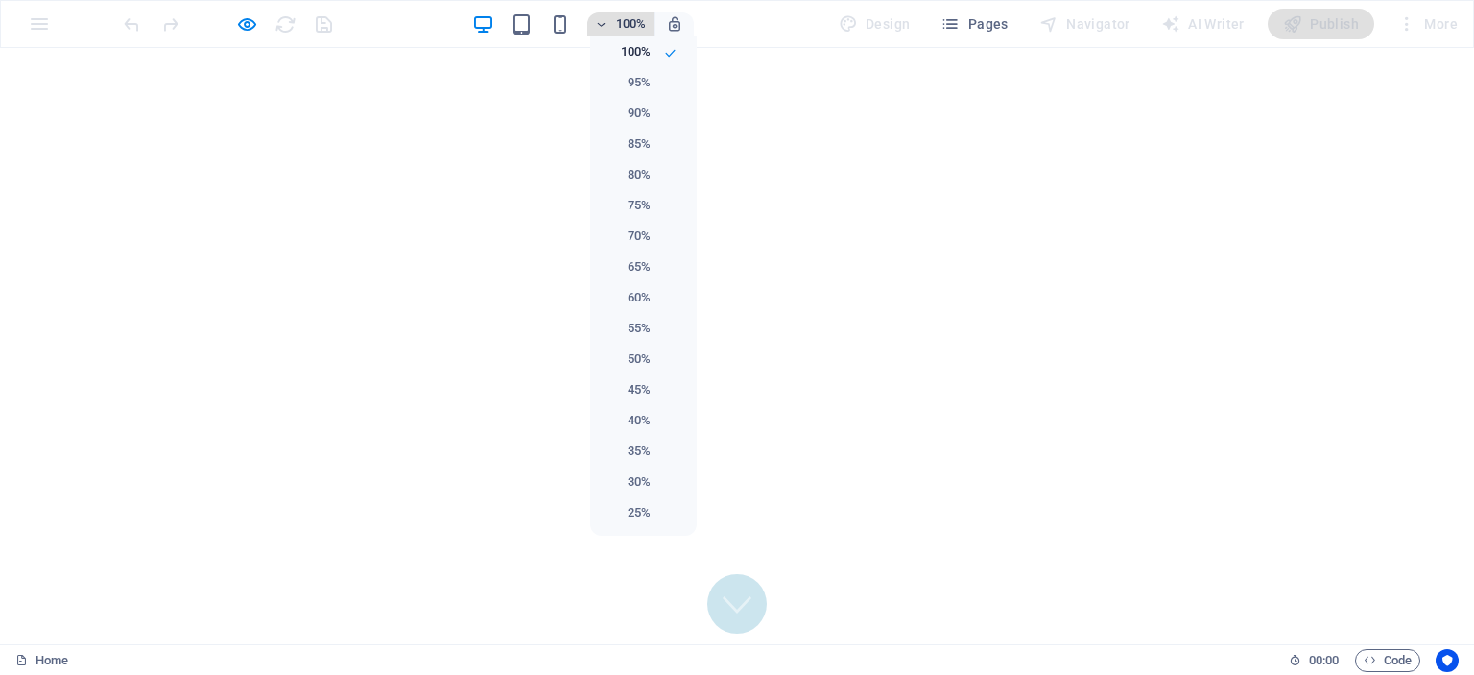
click at [615, 34] on div at bounding box center [737, 337] width 1474 height 675
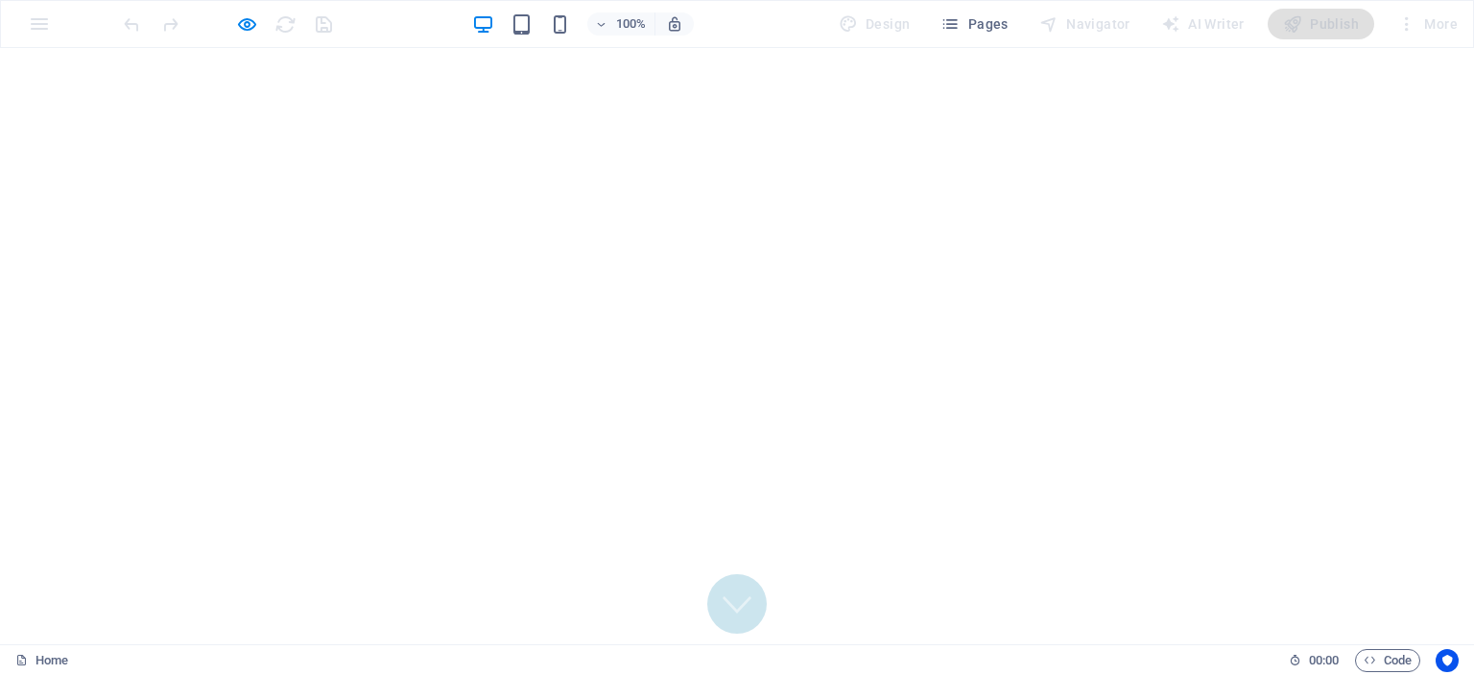
click at [23, 24] on div "100% Design Pages Navigator AI Writer Publish More" at bounding box center [737, 24] width 1473 height 46
click at [39, 24] on div "100% Design Pages Navigator AI Writer Publish More" at bounding box center [737, 24] width 1473 height 46
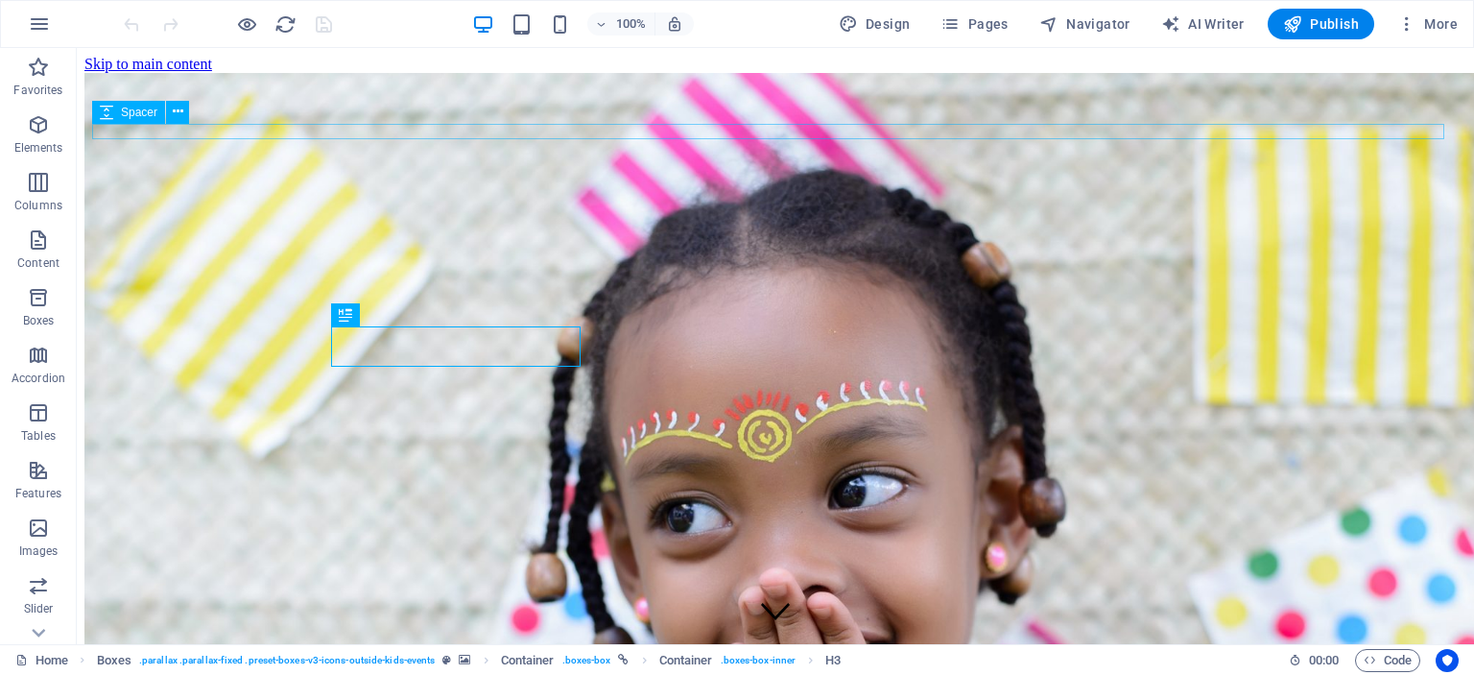
scroll to position [518, 0]
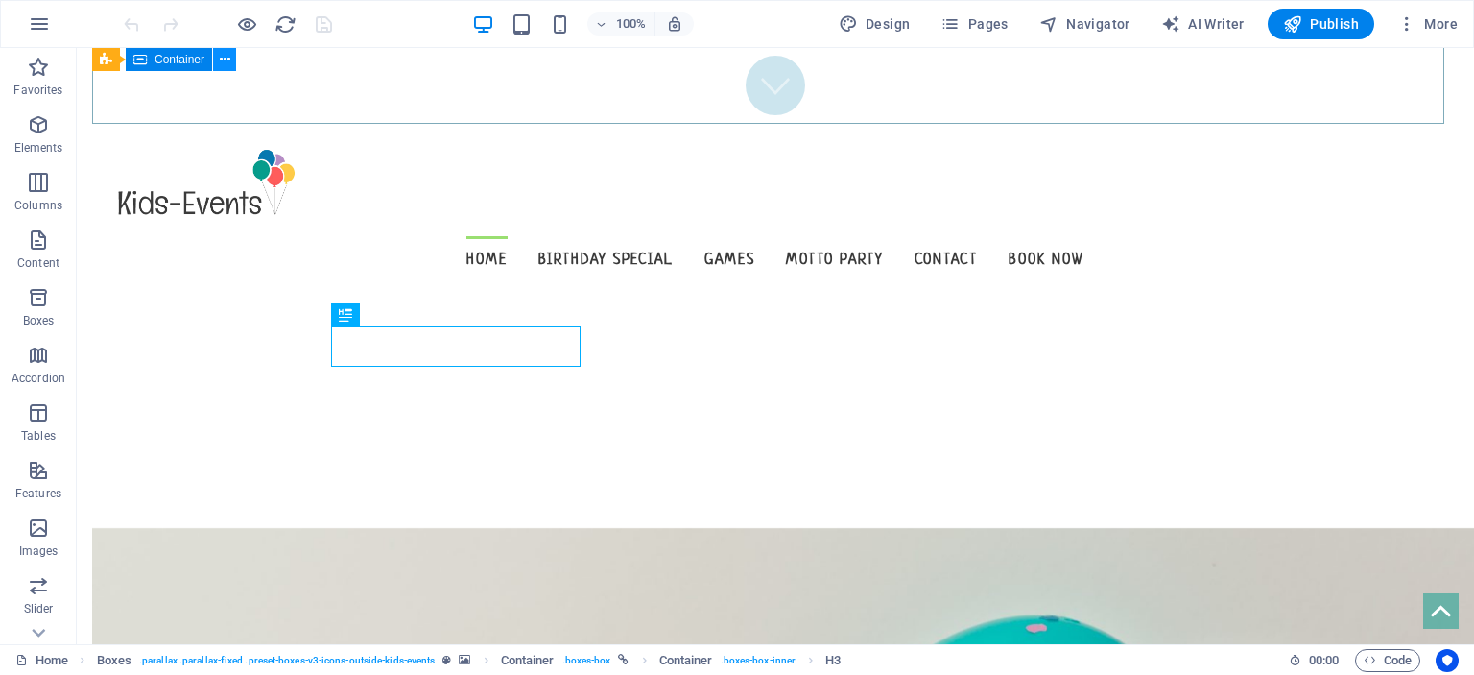
click at [228, 53] on icon at bounding box center [225, 60] width 11 height 20
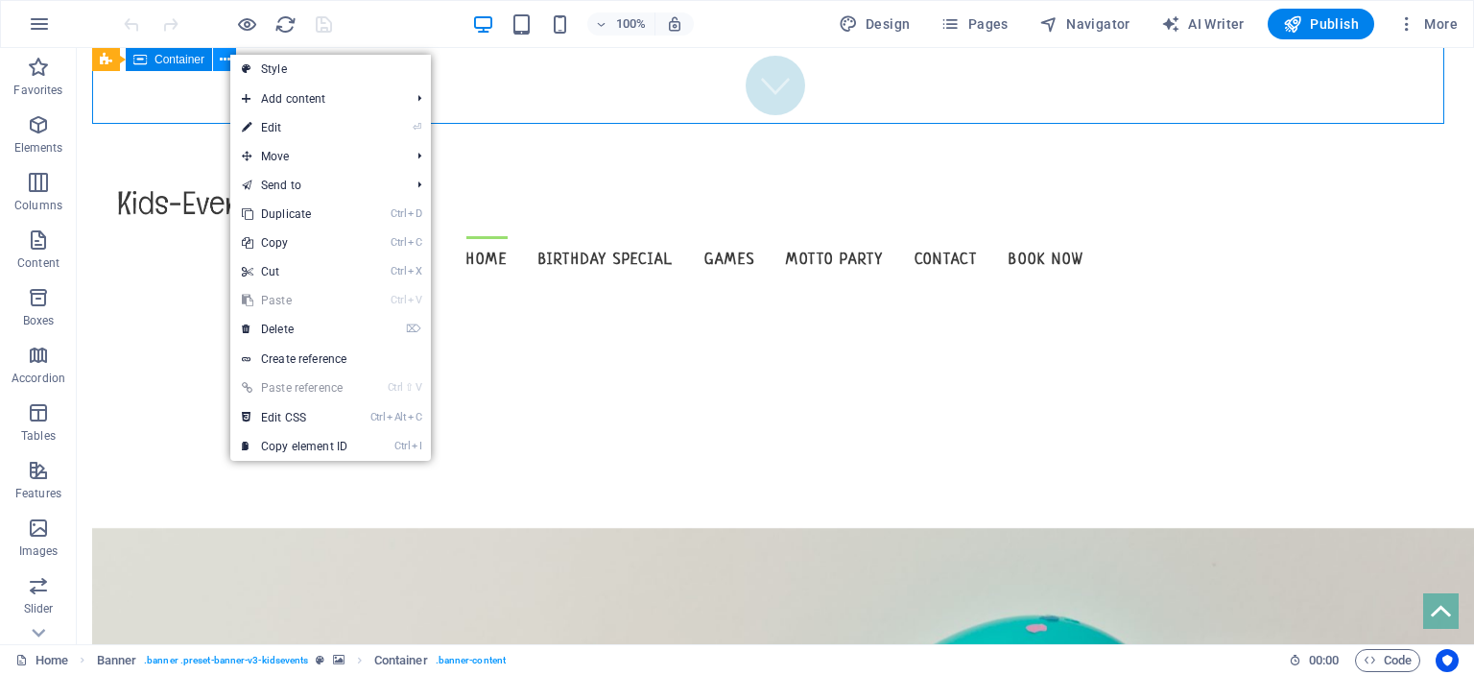
click at [228, 53] on icon at bounding box center [225, 60] width 11 height 20
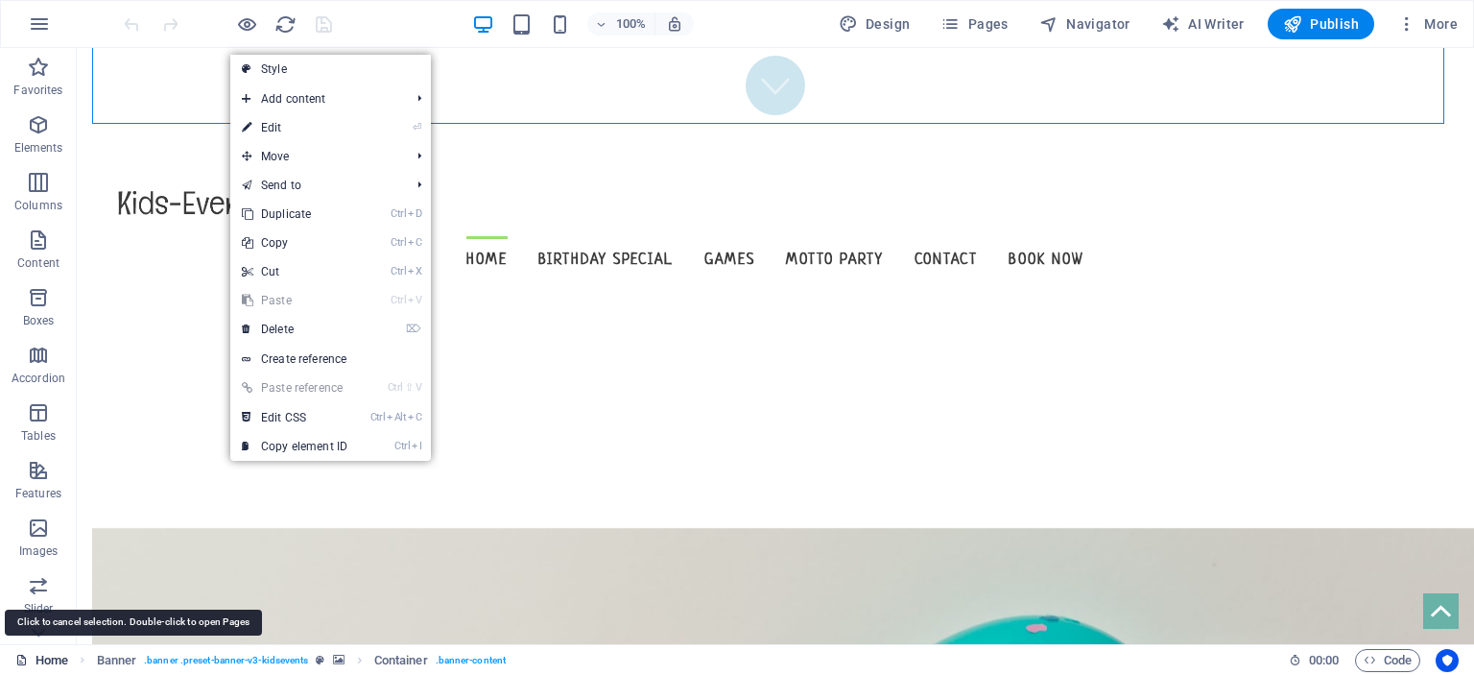
click at [60, 663] on link "Home" at bounding box center [41, 660] width 53 height 23
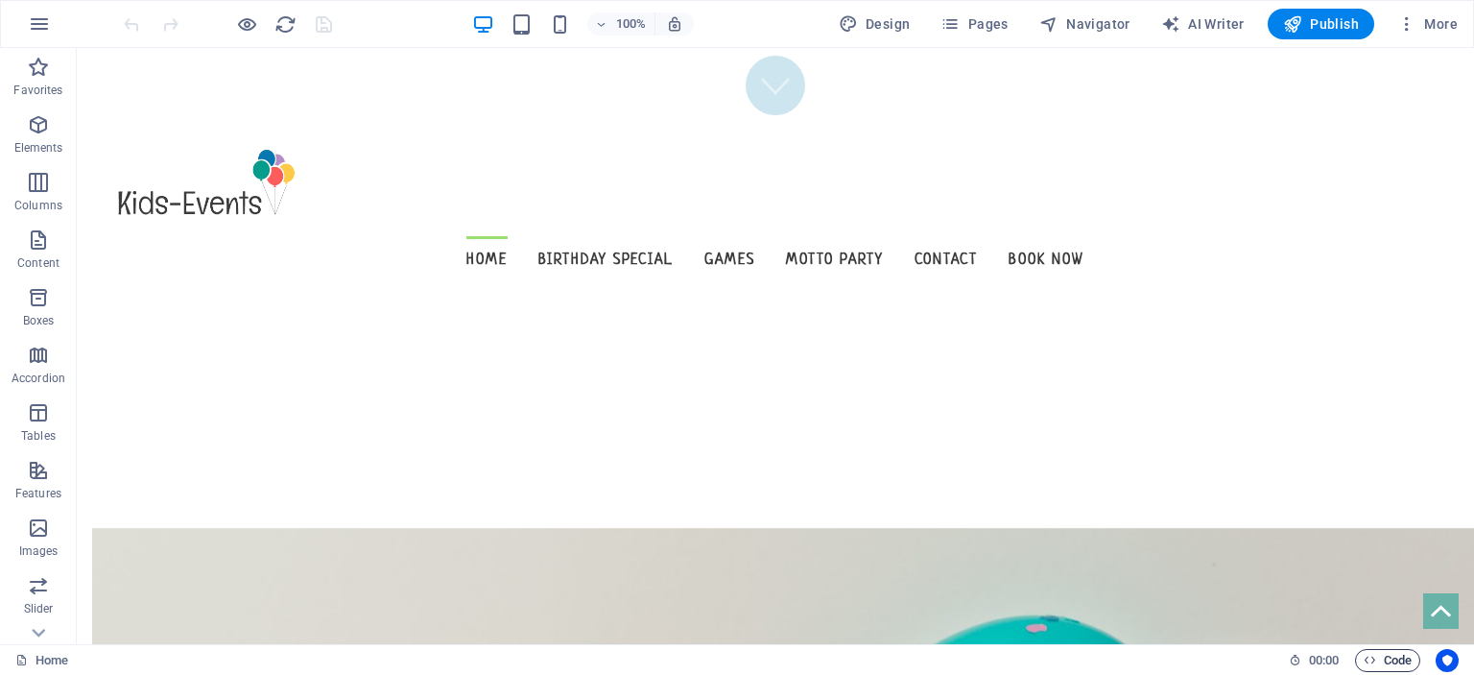
click at [1398, 657] on span "Code" at bounding box center [1388, 660] width 48 height 23
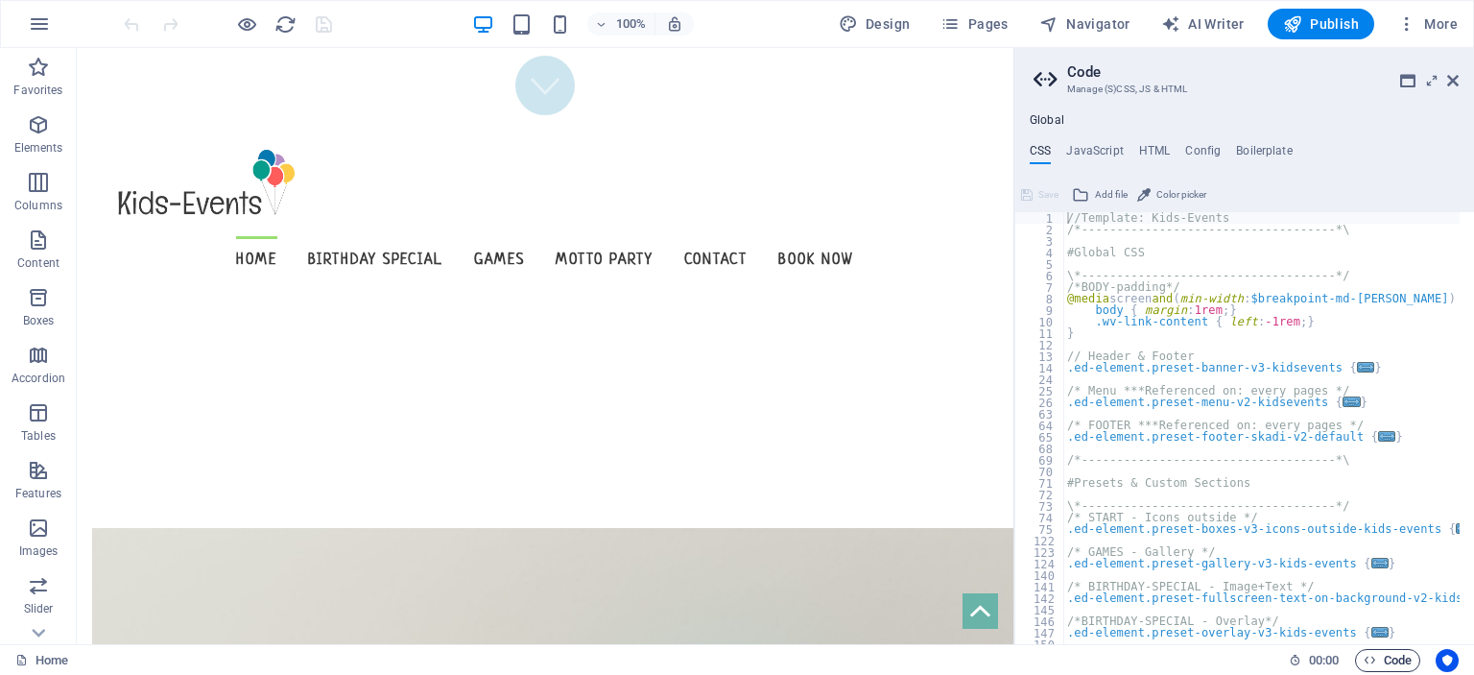
click at [1398, 657] on span "Code" at bounding box center [1388, 660] width 48 height 23
click at [1456, 77] on icon at bounding box center [1454, 80] width 12 height 15
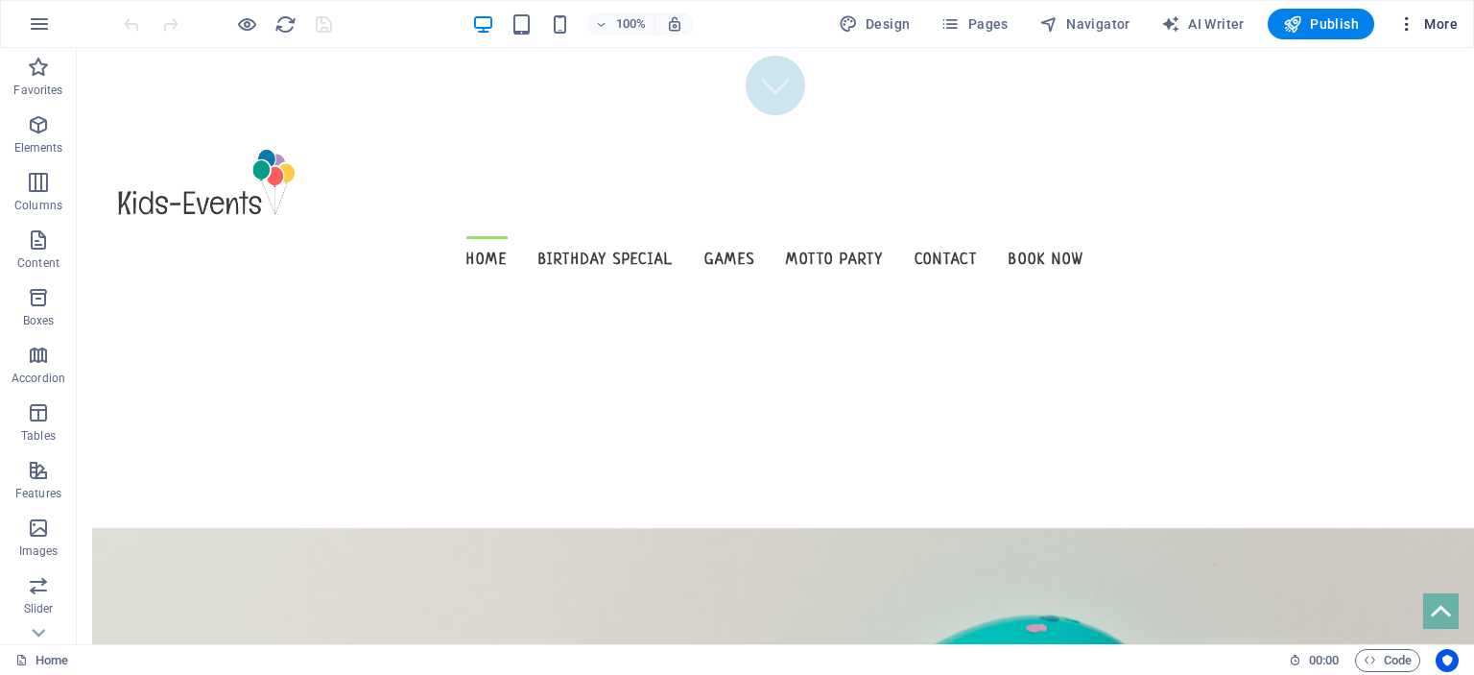
click at [1416, 22] on icon "button" at bounding box center [1407, 23] width 19 height 19
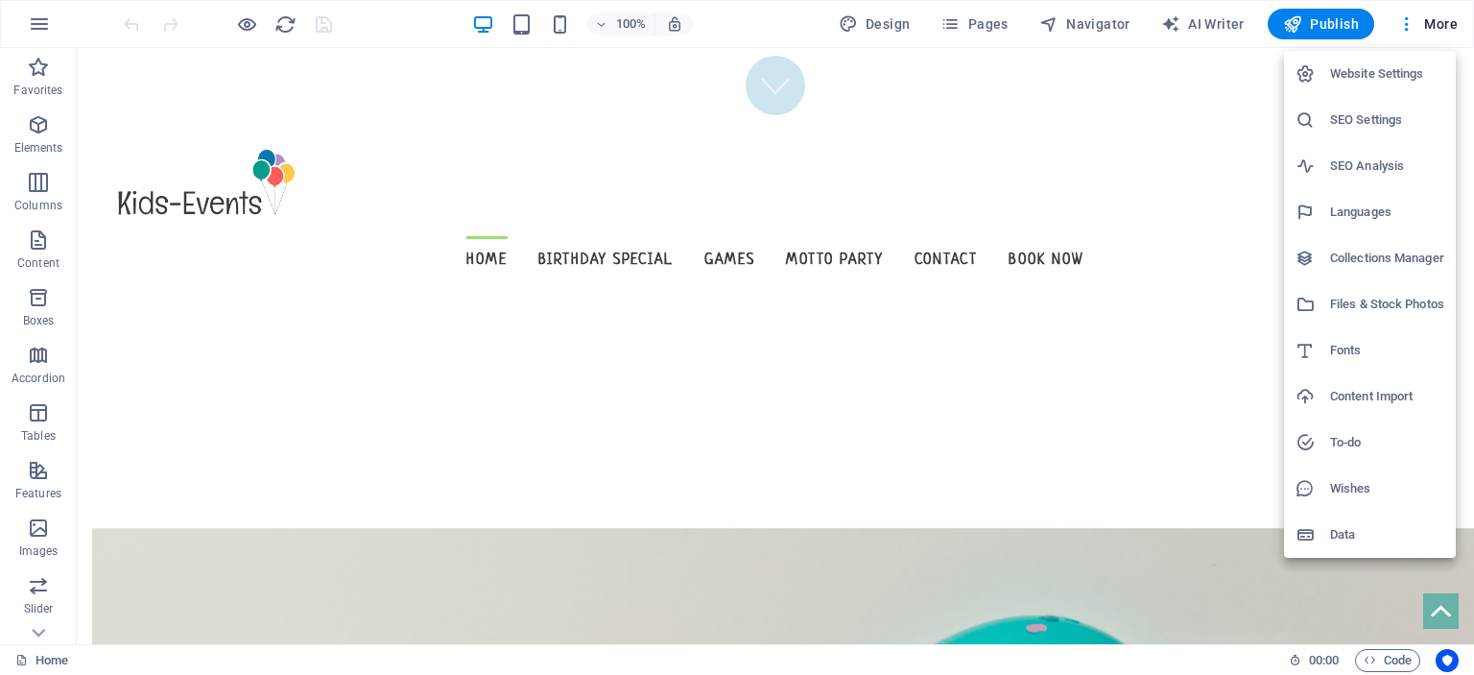
click at [1313, 20] on div at bounding box center [737, 337] width 1474 height 675
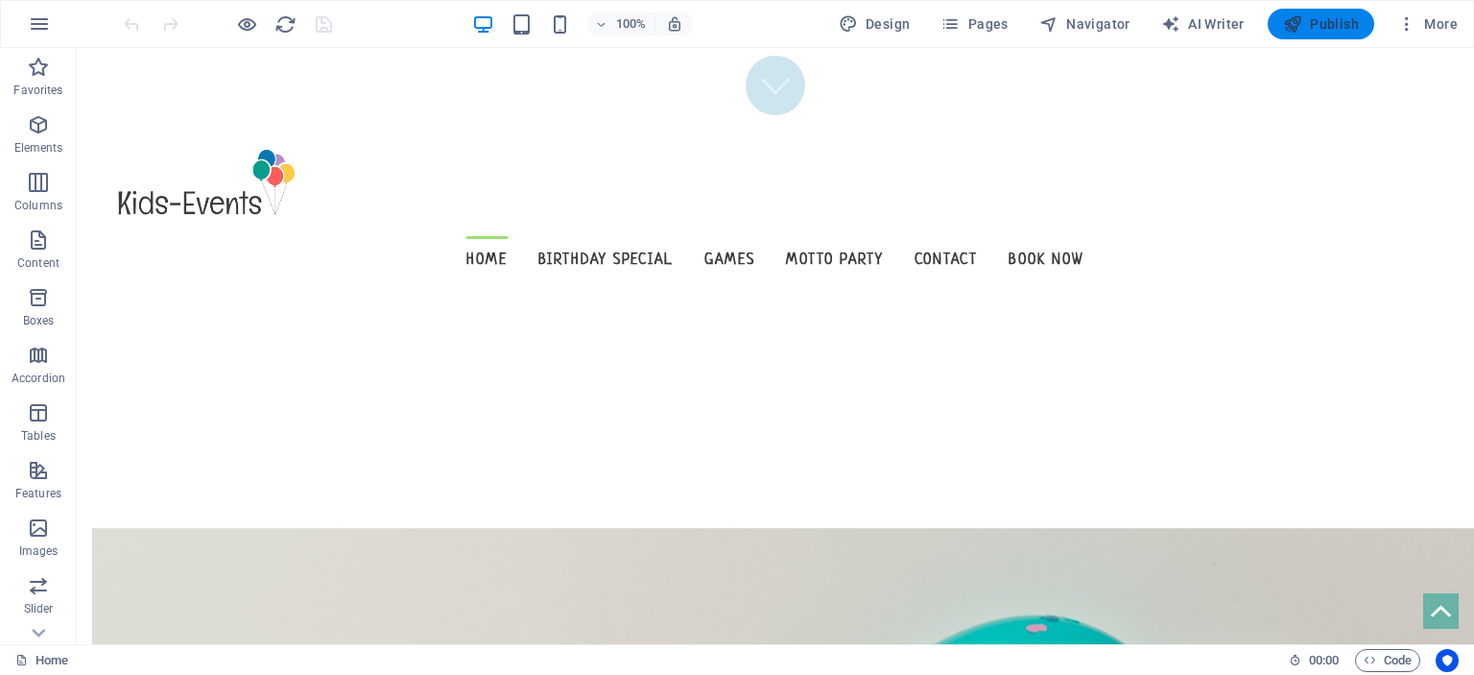
click at [1308, 28] on span "Publish" at bounding box center [1321, 23] width 76 height 19
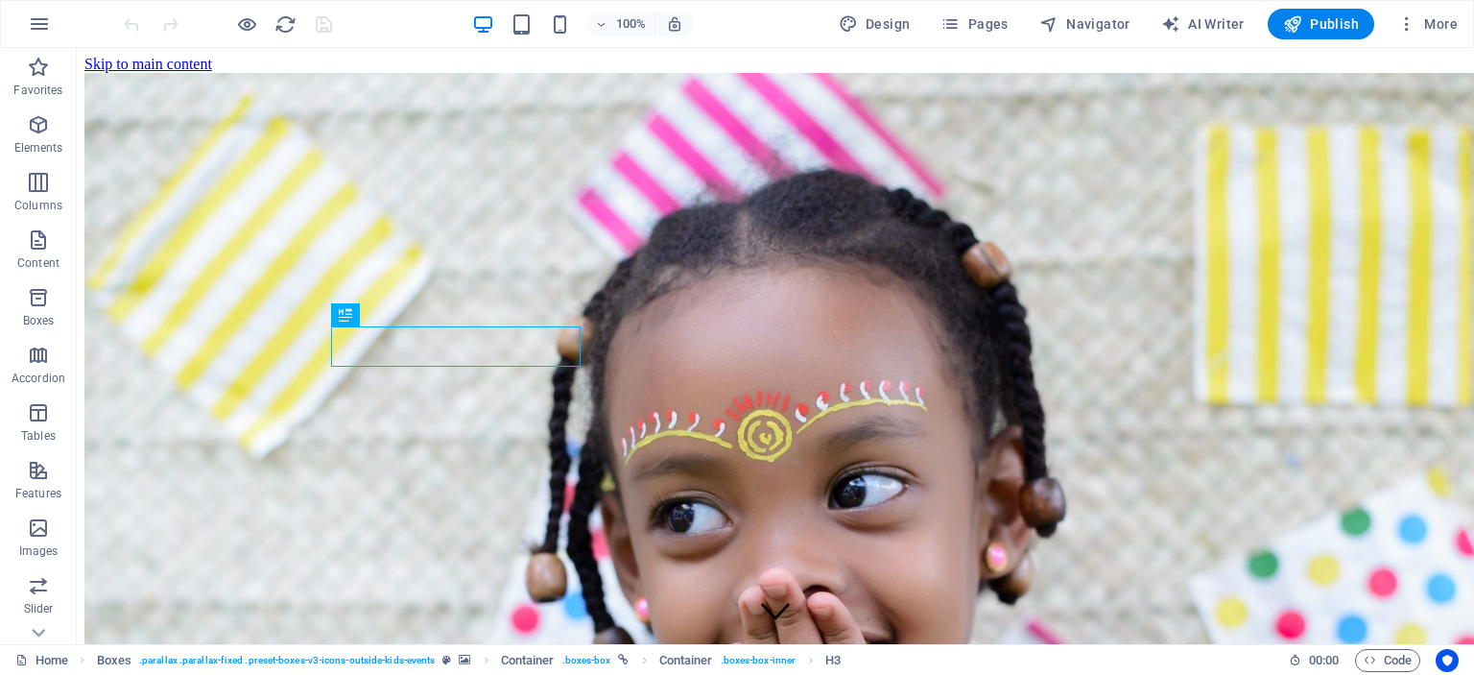
scroll to position [518, 0]
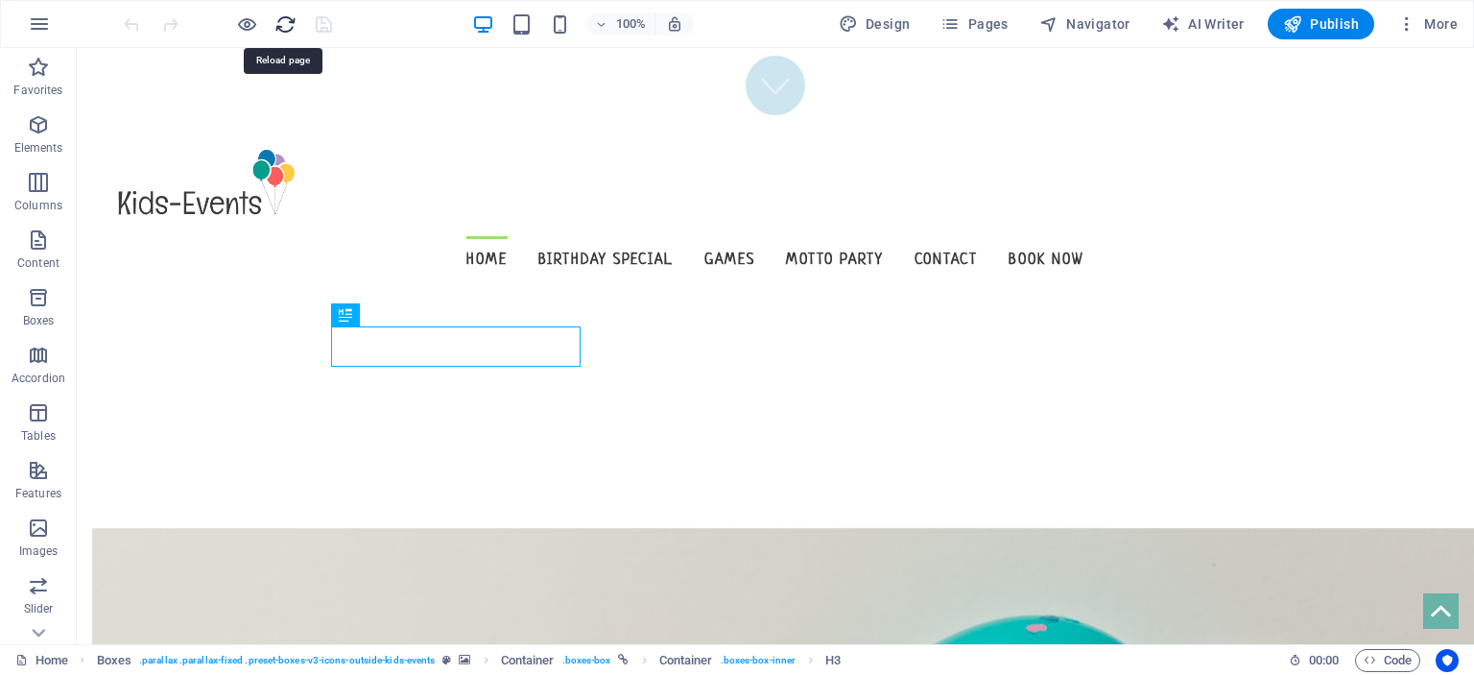
click at [288, 15] on icon "reload" at bounding box center [286, 24] width 22 height 22
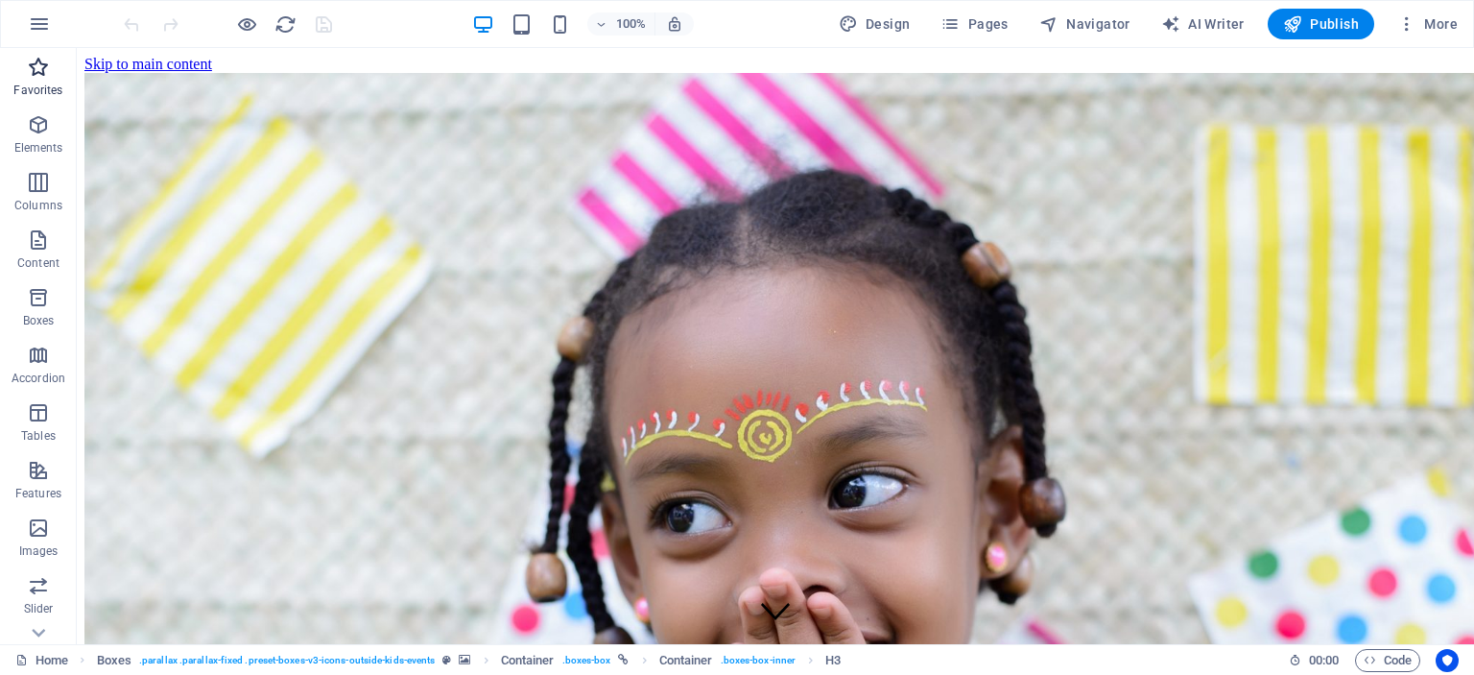
scroll to position [0, 0]
click at [49, 81] on span "Favorites" at bounding box center [38, 79] width 77 height 46
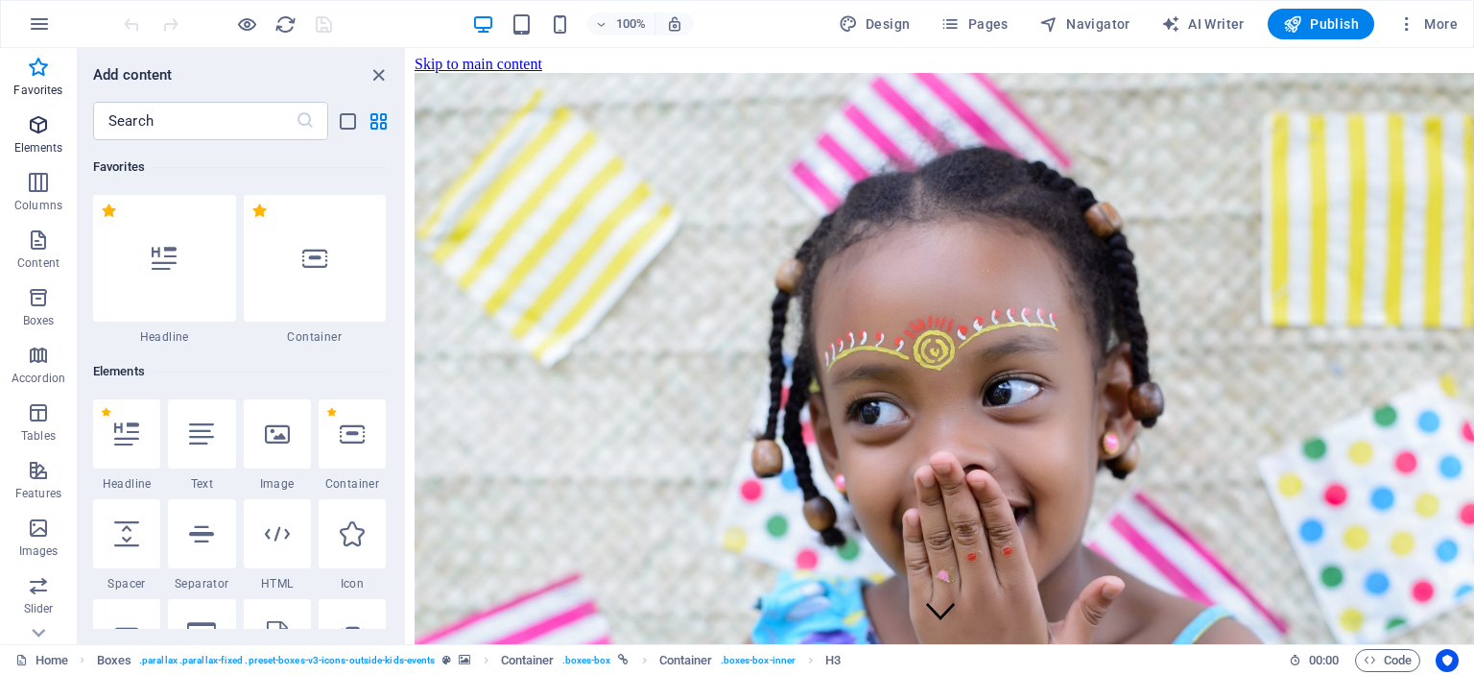
click at [48, 149] on p "Elements" at bounding box center [38, 147] width 49 height 15
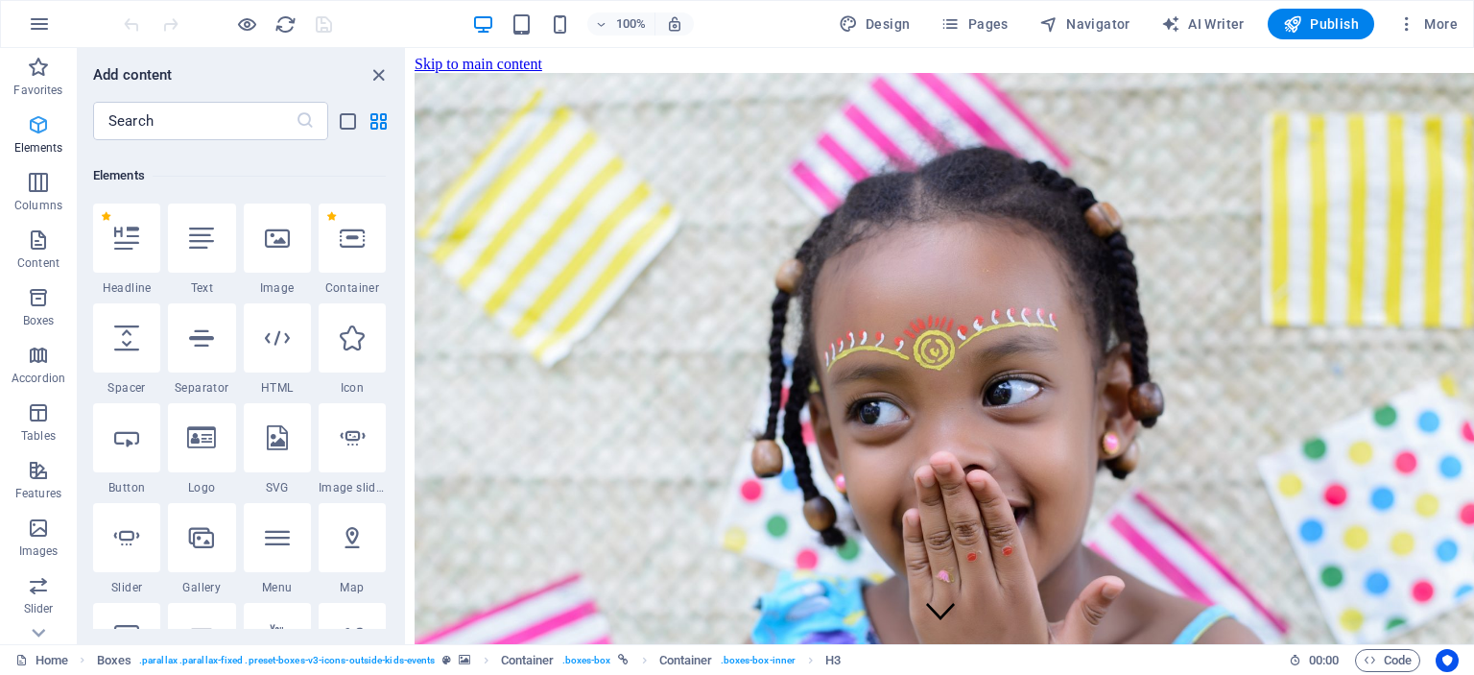
scroll to position [204, 0]
